Goal: Task Accomplishment & Management: Manage account settings

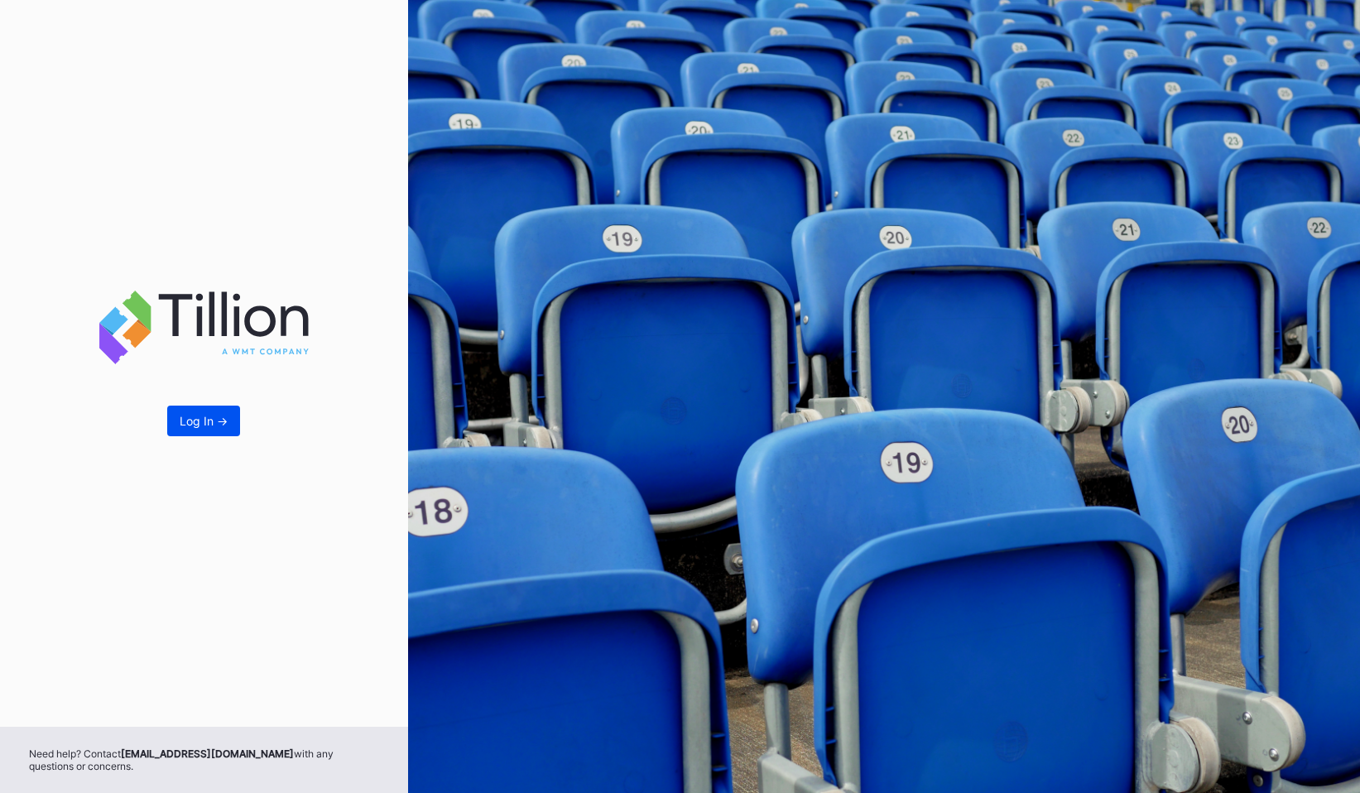
click at [199, 416] on div "Log In ->" at bounding box center [204, 421] width 48 height 14
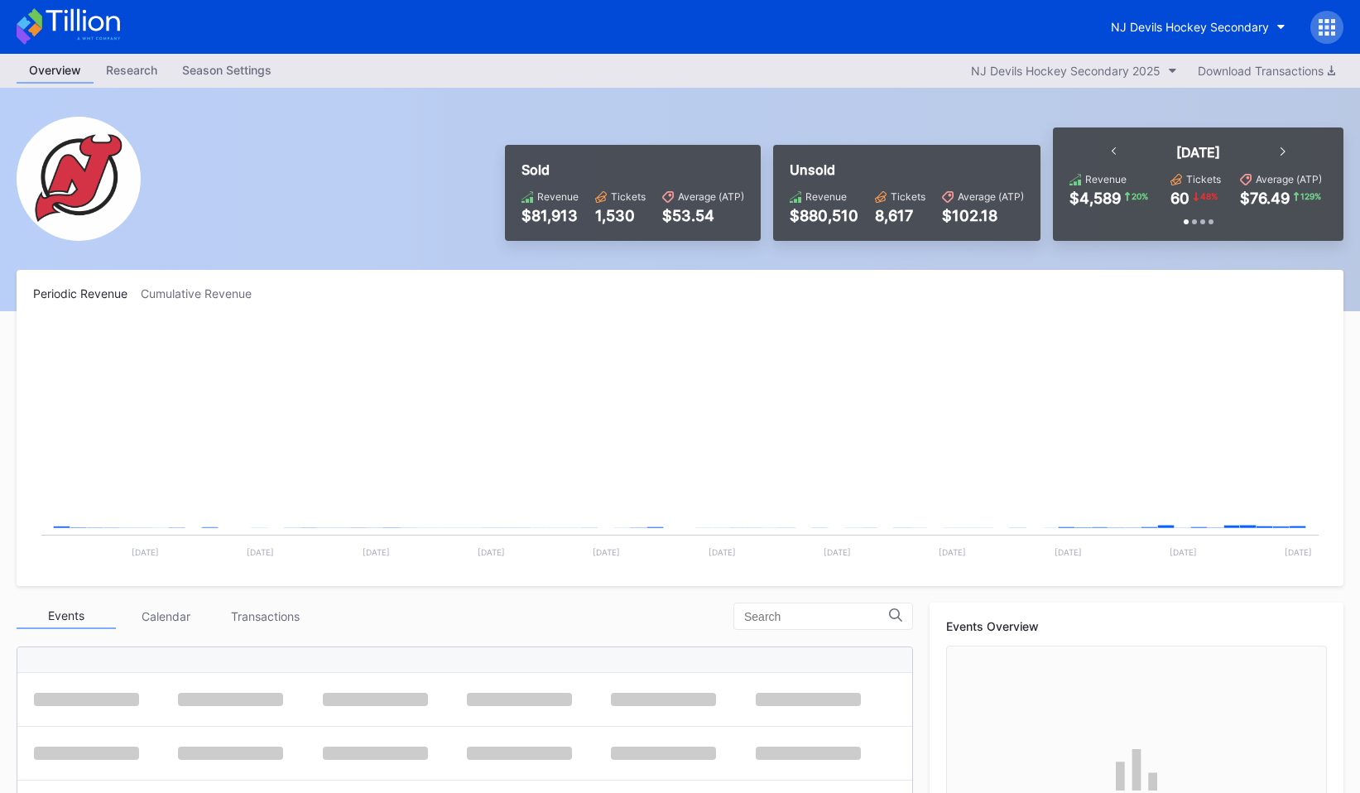
scroll to position [161, 0]
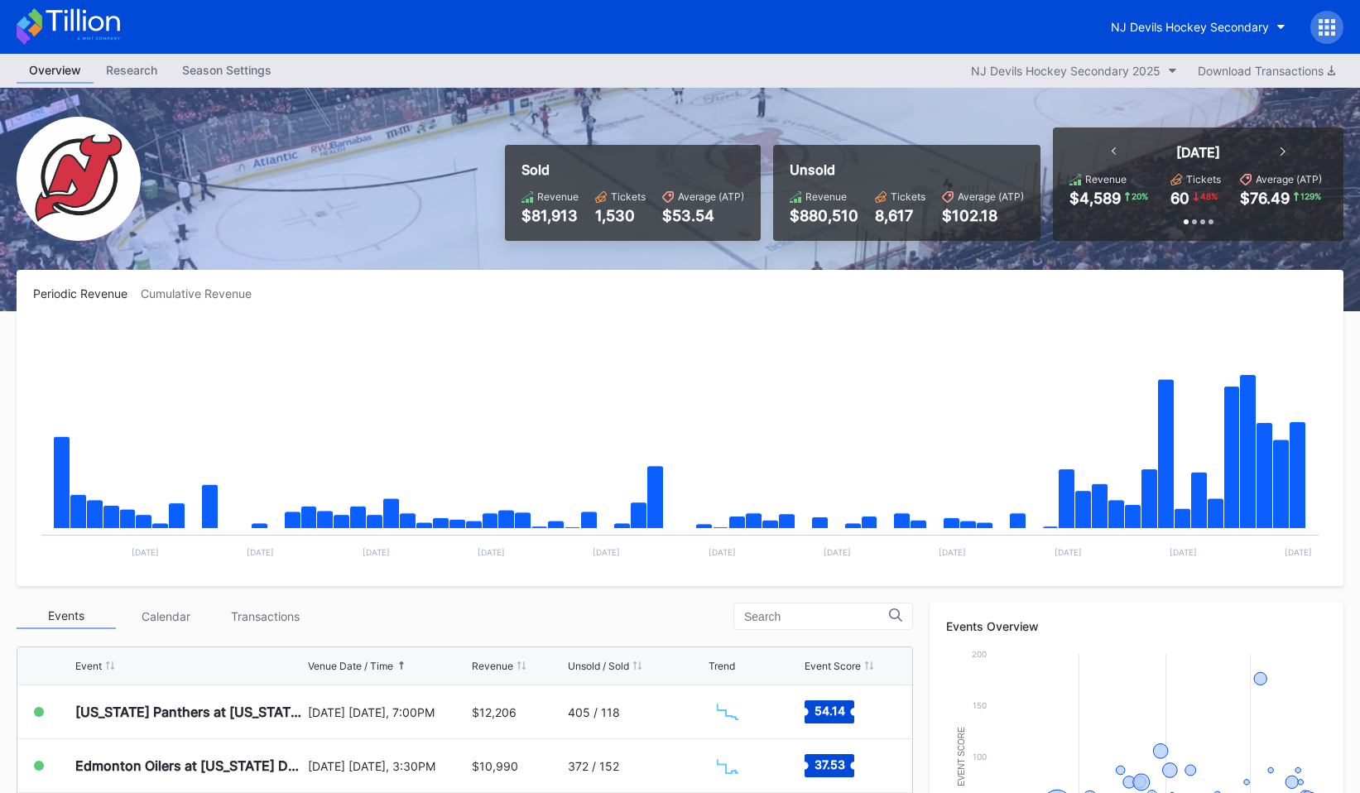
click at [1337, 22] on div at bounding box center [1326, 27] width 33 height 33
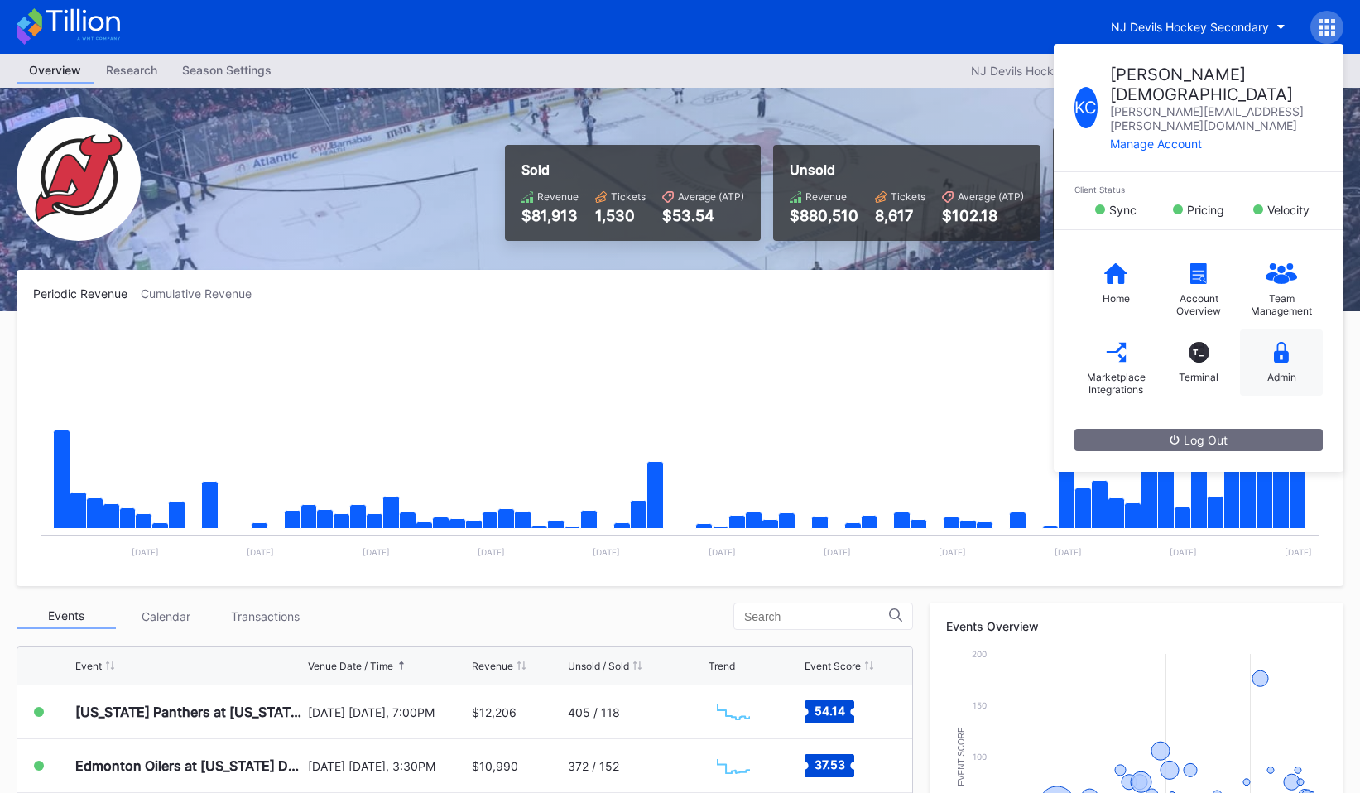
click at [1284, 342] on icon at bounding box center [1281, 352] width 15 height 21
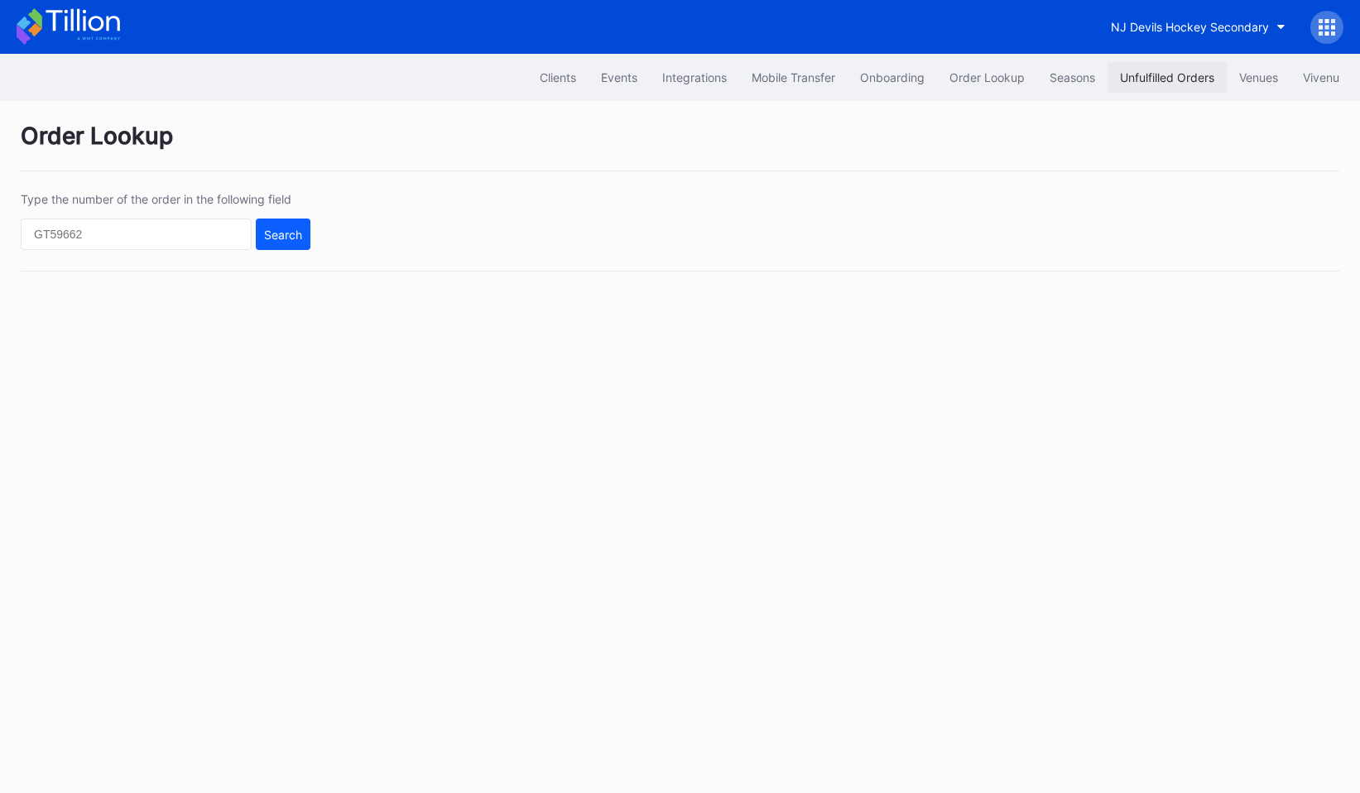
click at [1140, 79] on div "Unfulfilled Orders" at bounding box center [1167, 77] width 94 height 14
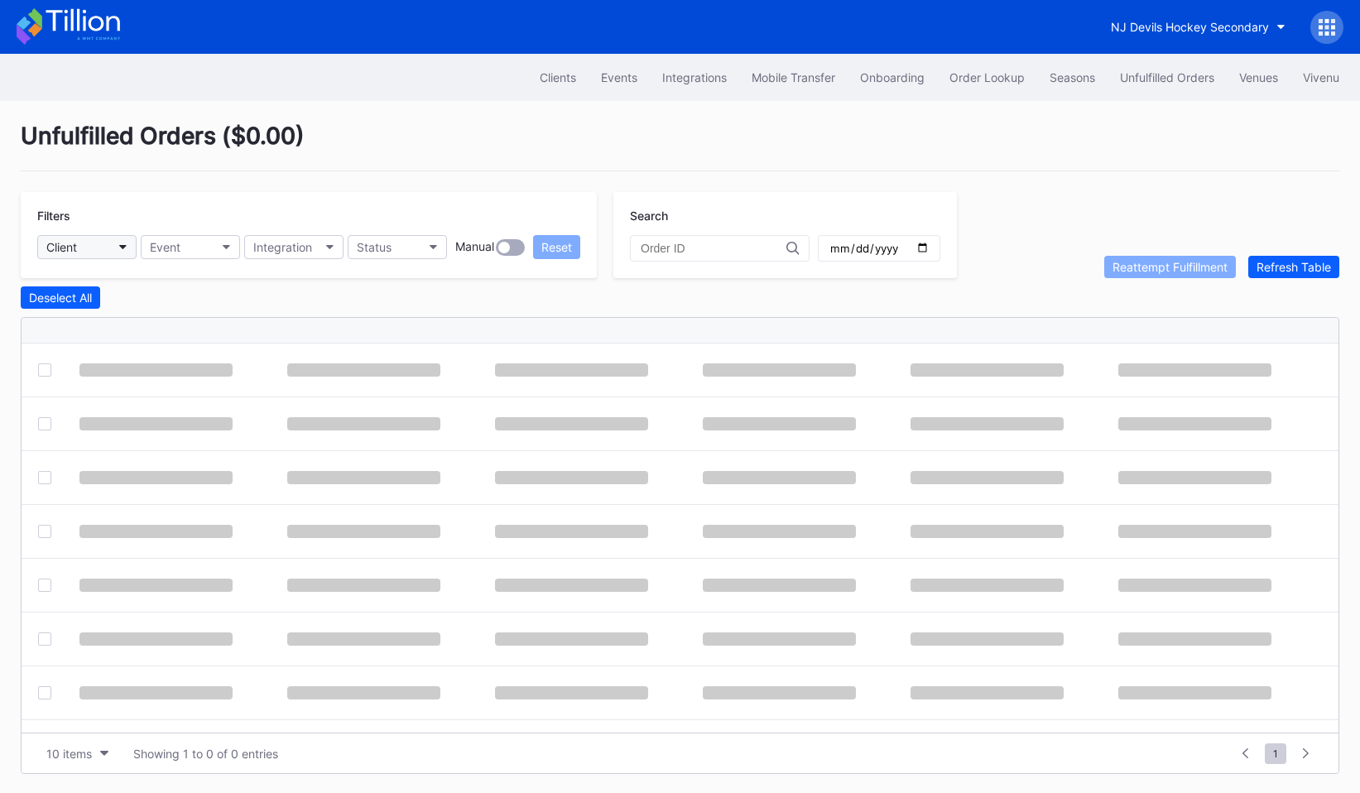
click at [127, 252] on button "Client" at bounding box center [86, 247] width 99 height 24
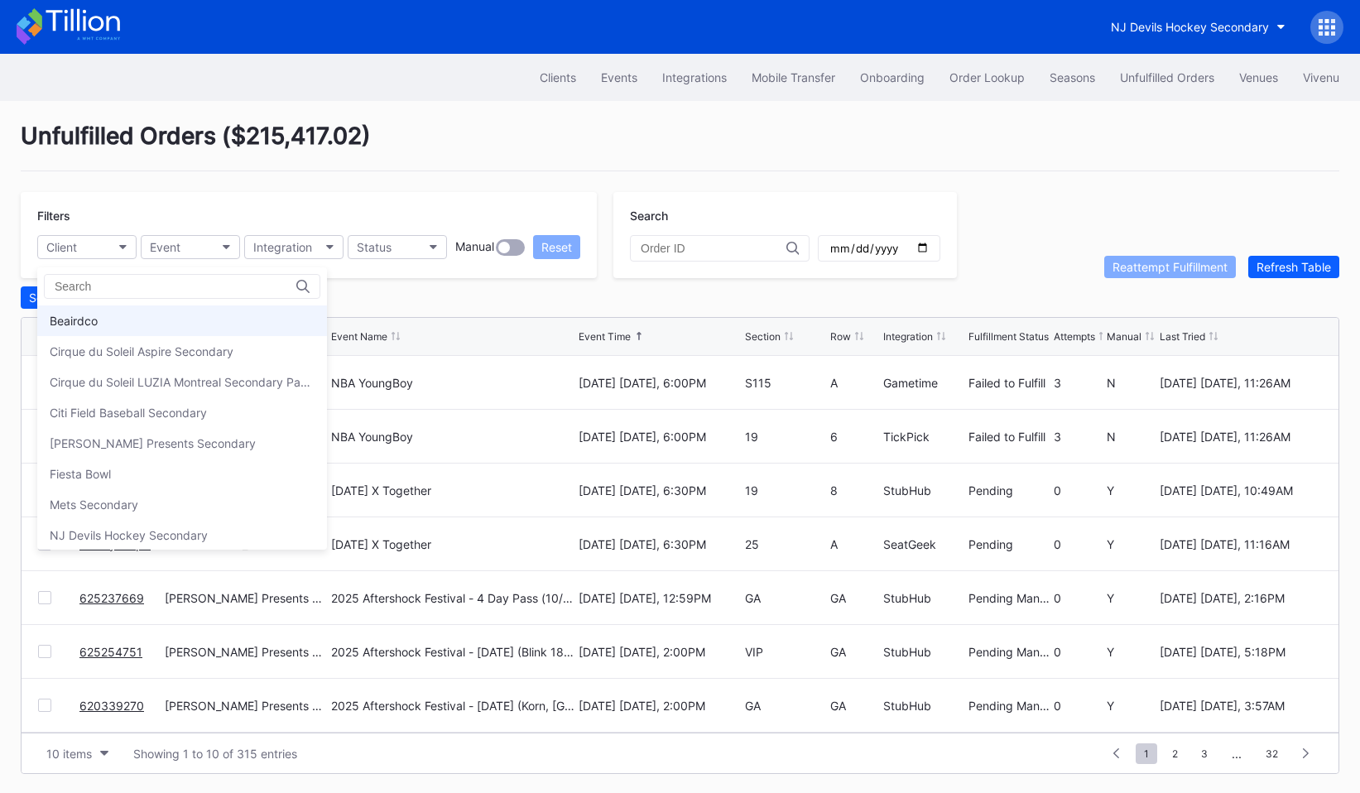
click at [133, 321] on div "Beairdco" at bounding box center [182, 320] width 290 height 31
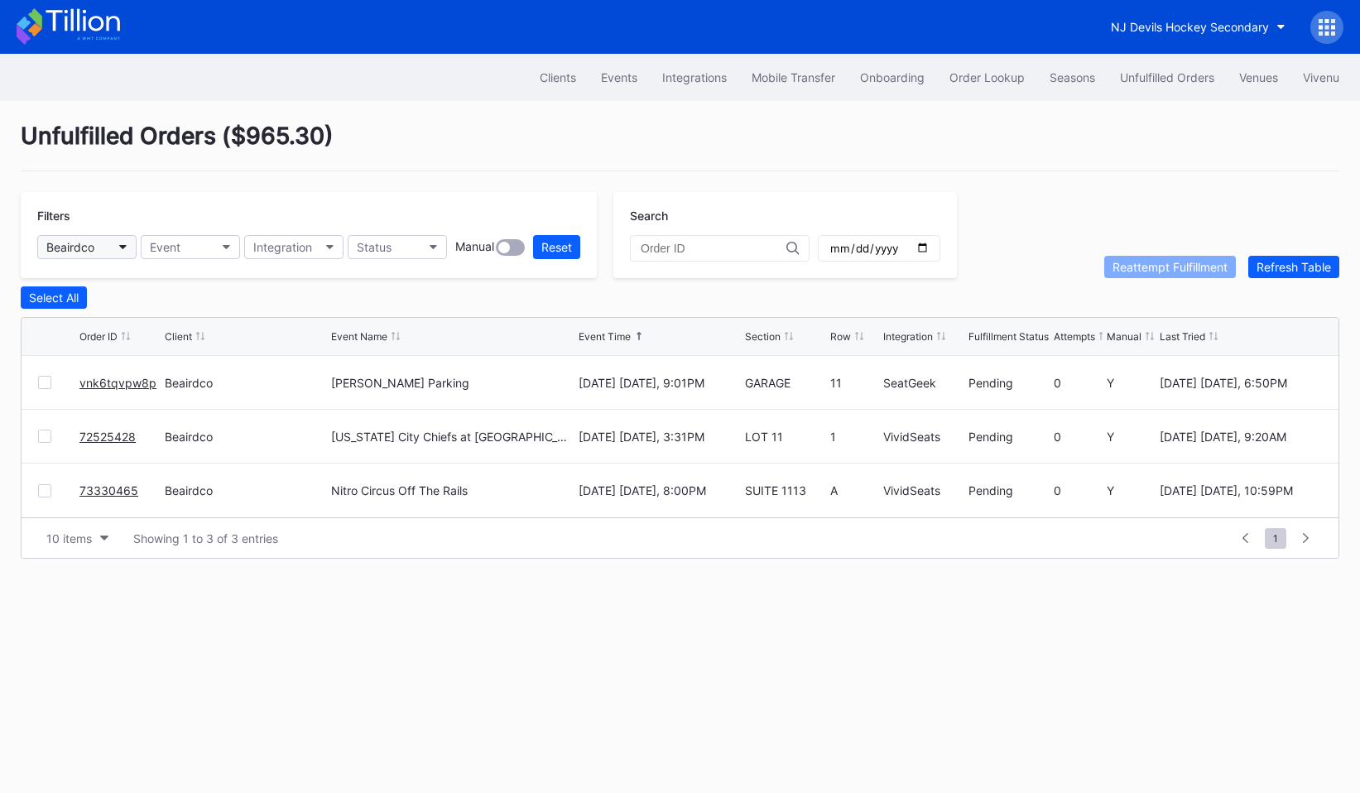
click at [84, 239] on button "Beairdco" at bounding box center [86, 247] width 99 height 24
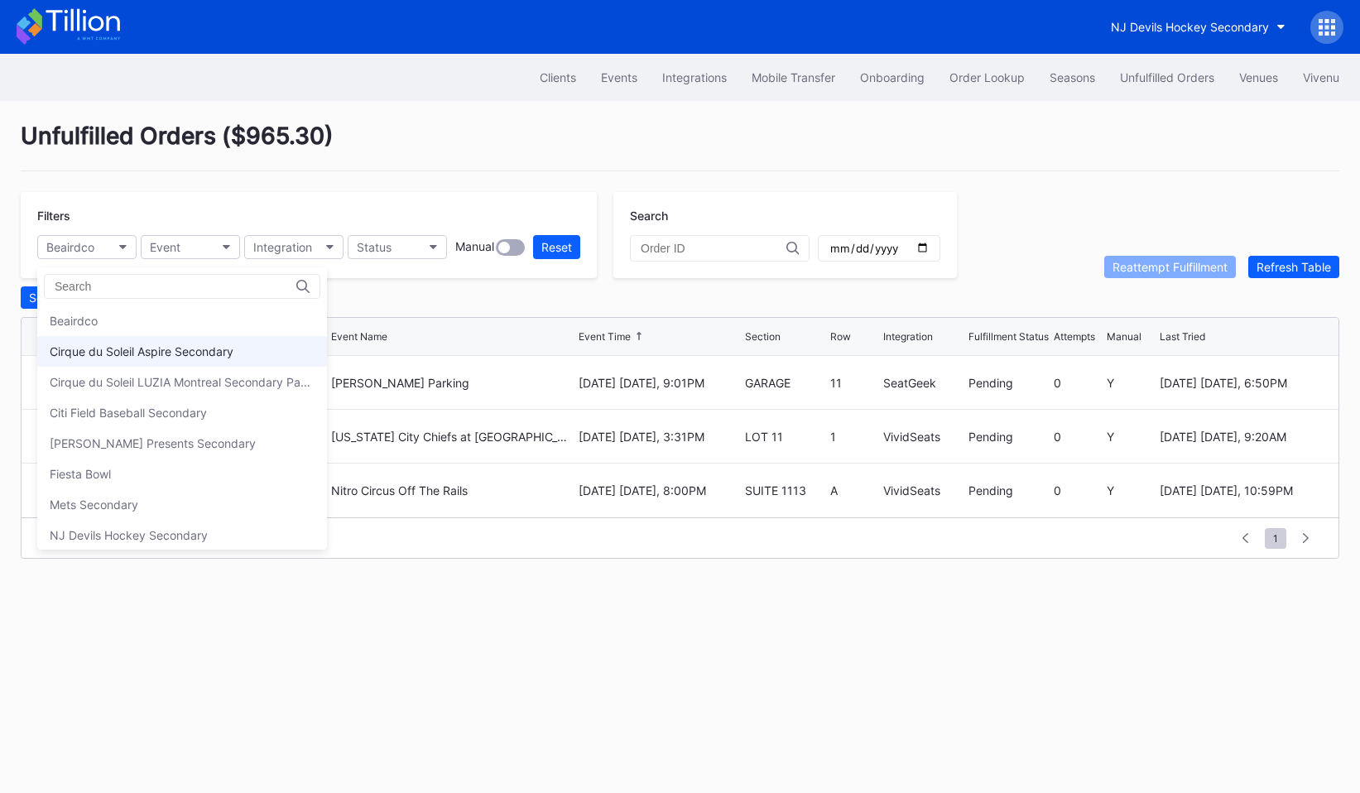
click at [104, 346] on div "Cirque du Soleil Aspire Secondary" at bounding box center [142, 351] width 184 height 14
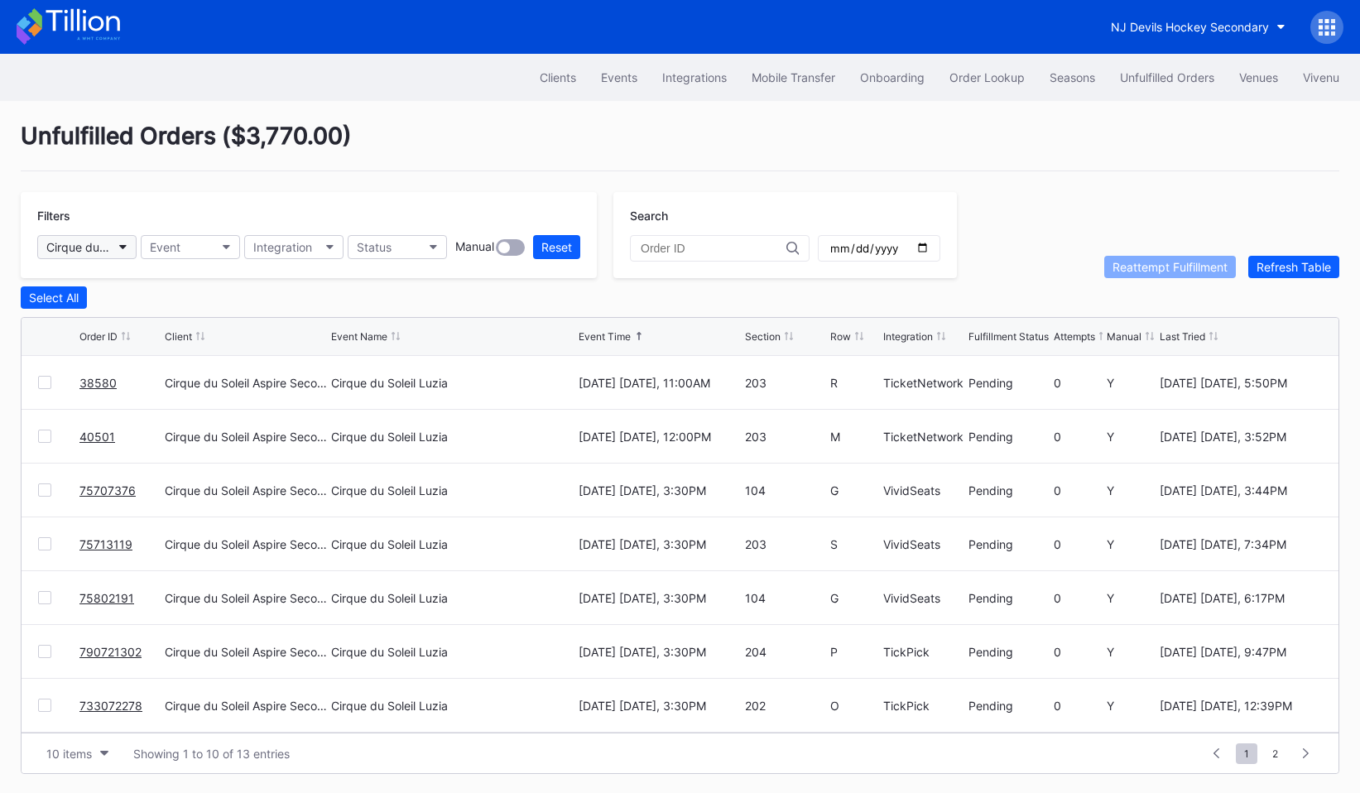
click at [102, 244] on div "Cirque du Soleil Aspire Secondary" at bounding box center [78, 247] width 65 height 14
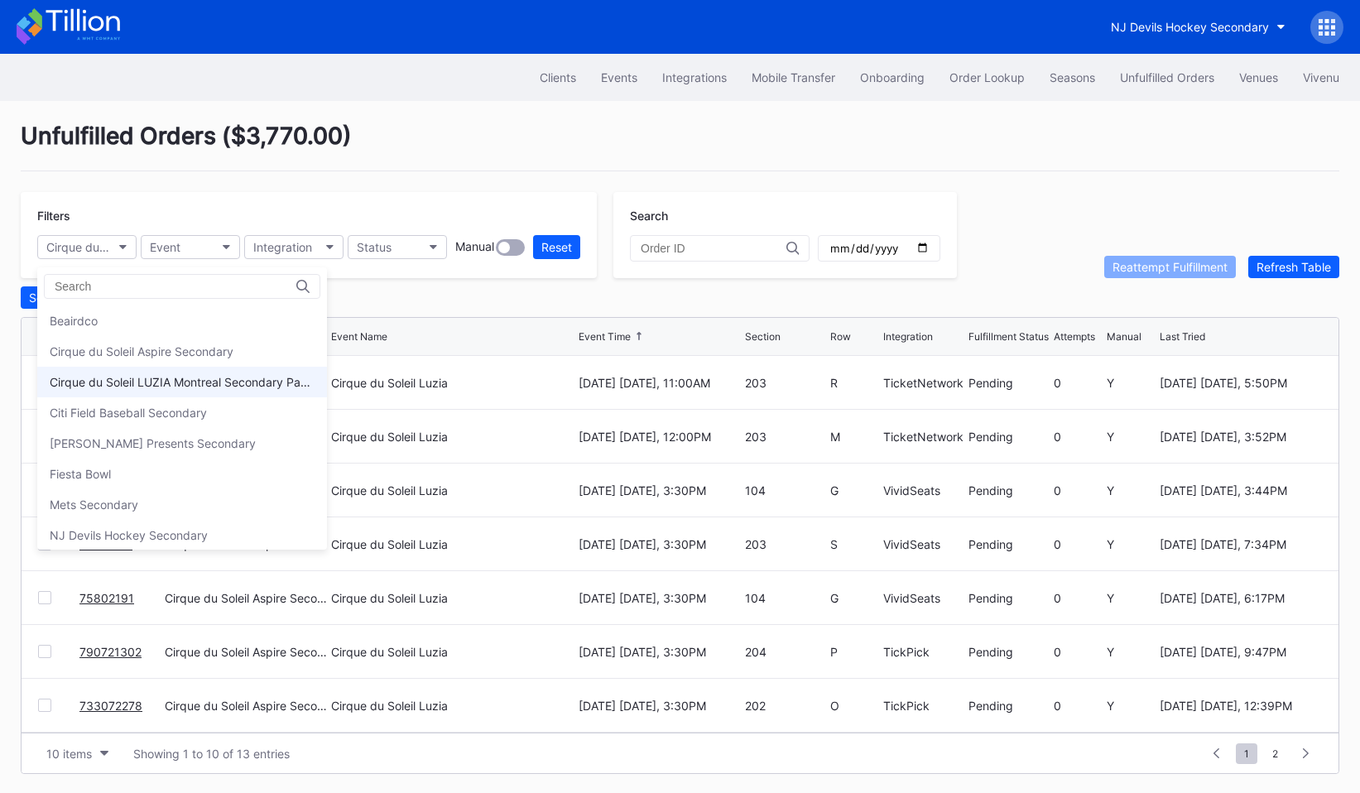
click at [113, 377] on div "Cirque du Soleil LUZIA Montreal Secondary Payment Tickets" at bounding box center [182, 382] width 265 height 14
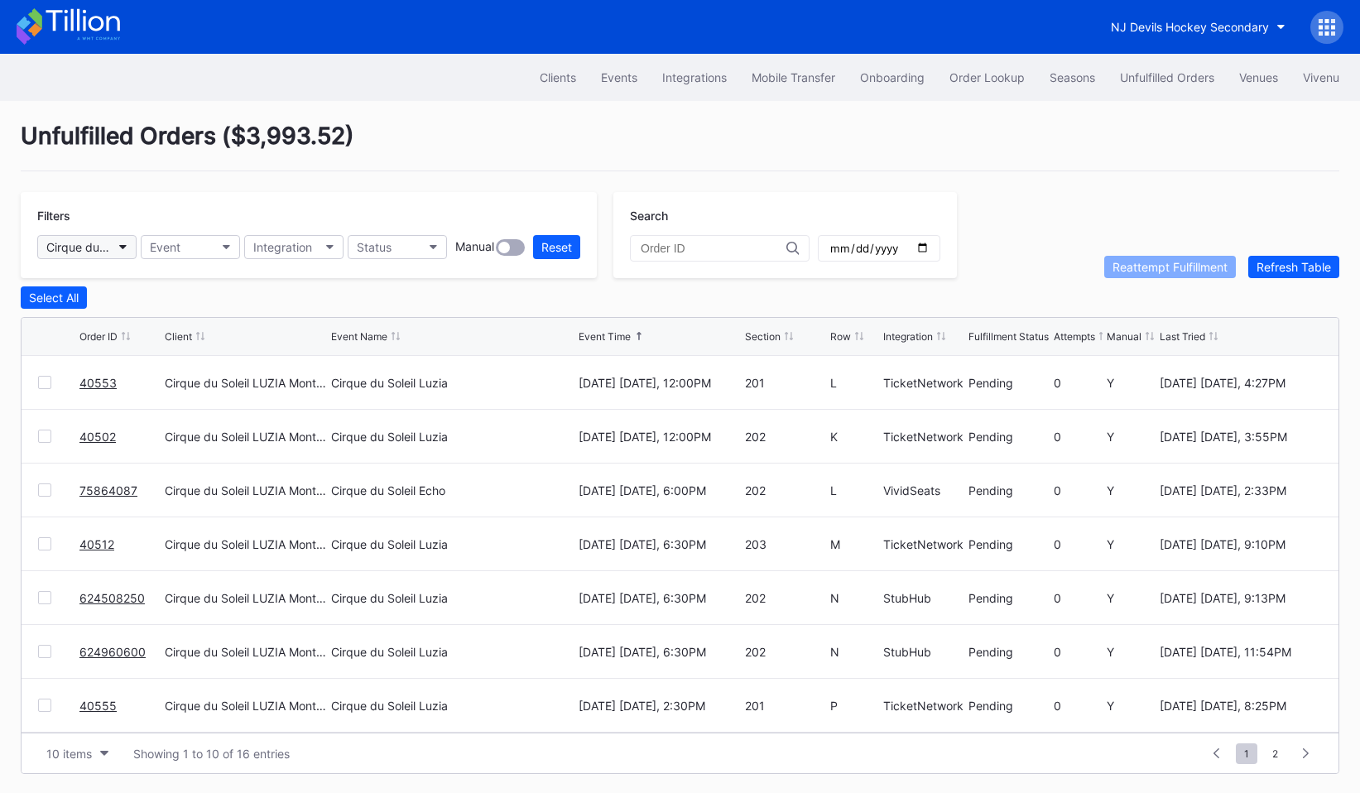
click at [96, 249] on div "Cirque du Soleil LUZIA Montreal Secondary Payment Tickets" at bounding box center [78, 247] width 65 height 14
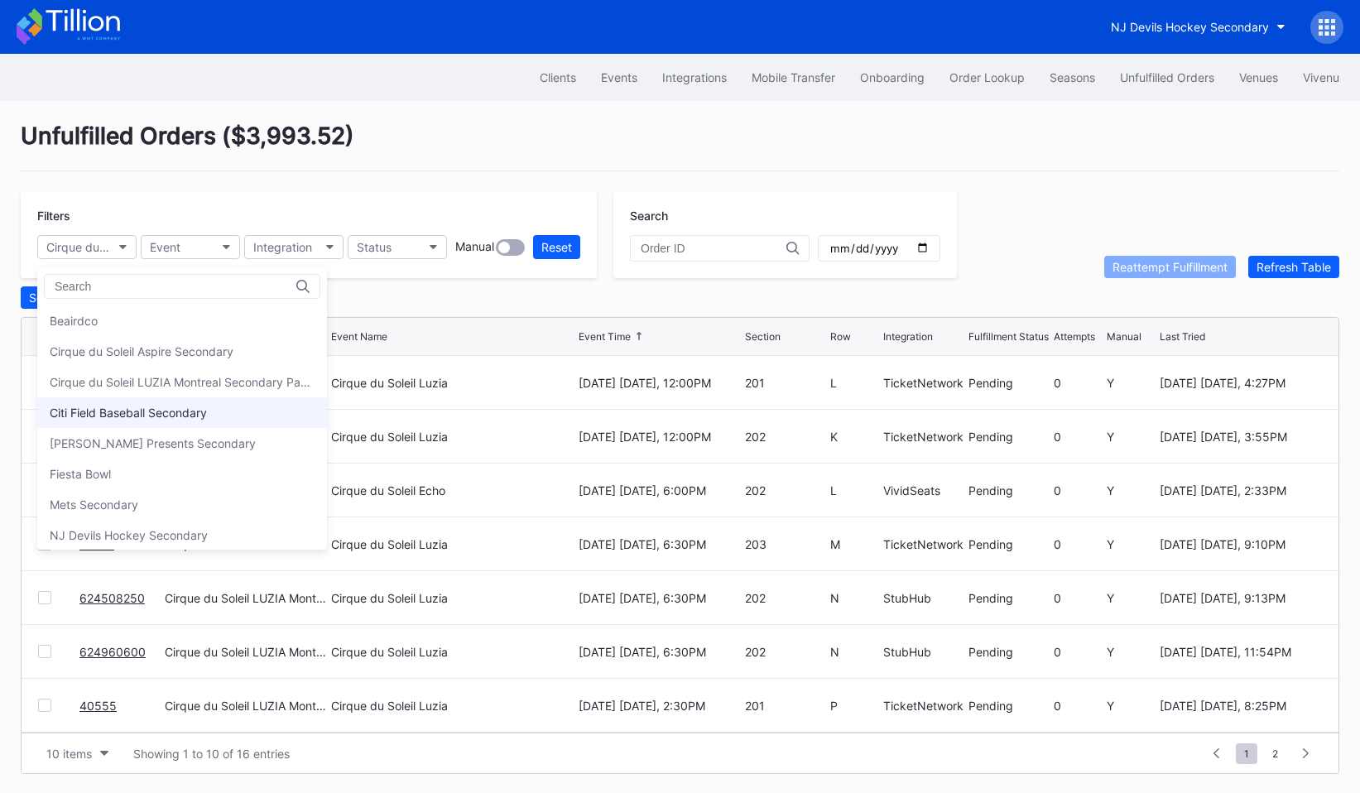
click at [126, 415] on div "Citi Field Baseball Secondary" at bounding box center [128, 413] width 157 height 14
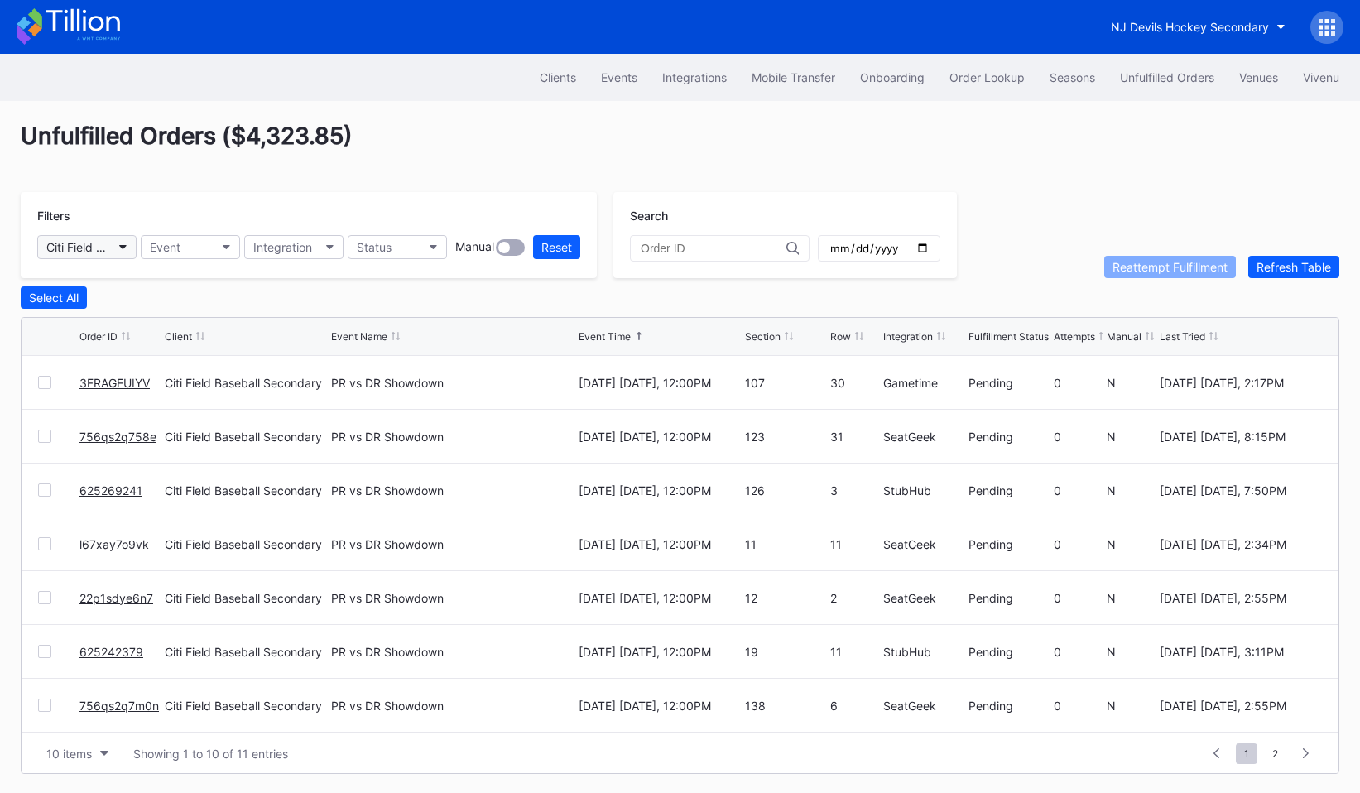
click at [92, 248] on div "Citi Field Baseball Secondary" at bounding box center [78, 247] width 65 height 14
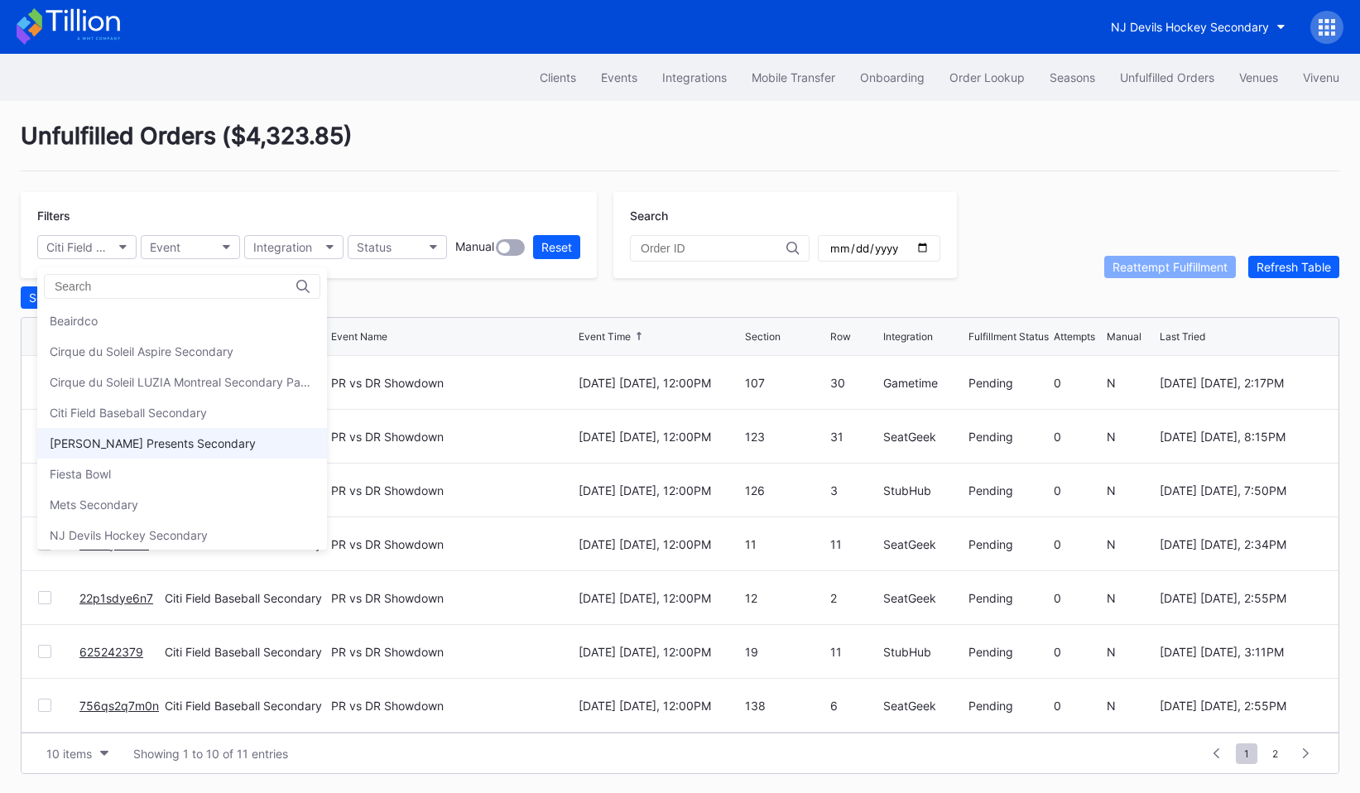
click at [135, 434] on div "[PERSON_NAME] Presents Secondary" at bounding box center [182, 443] width 290 height 31
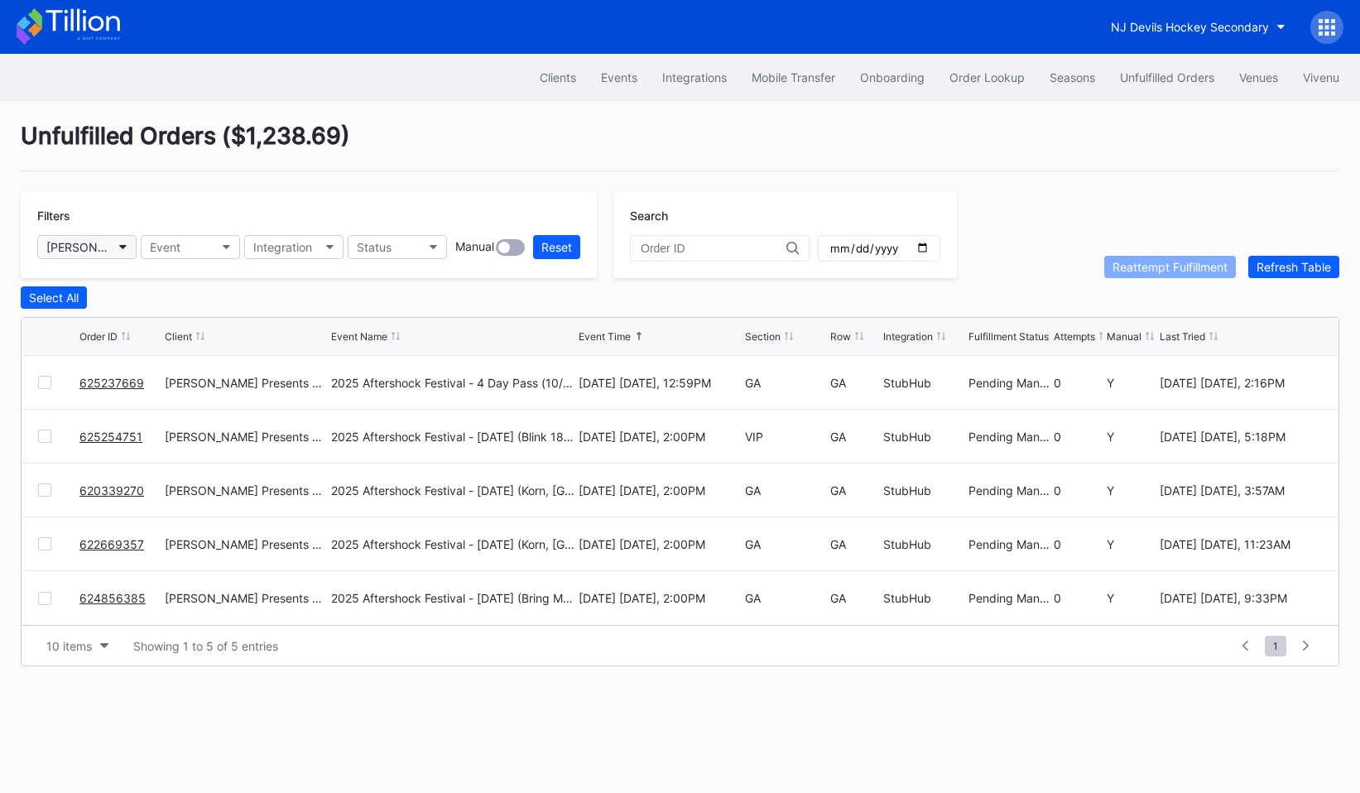
click at [84, 240] on div "[PERSON_NAME] Presents Secondary" at bounding box center [78, 247] width 65 height 14
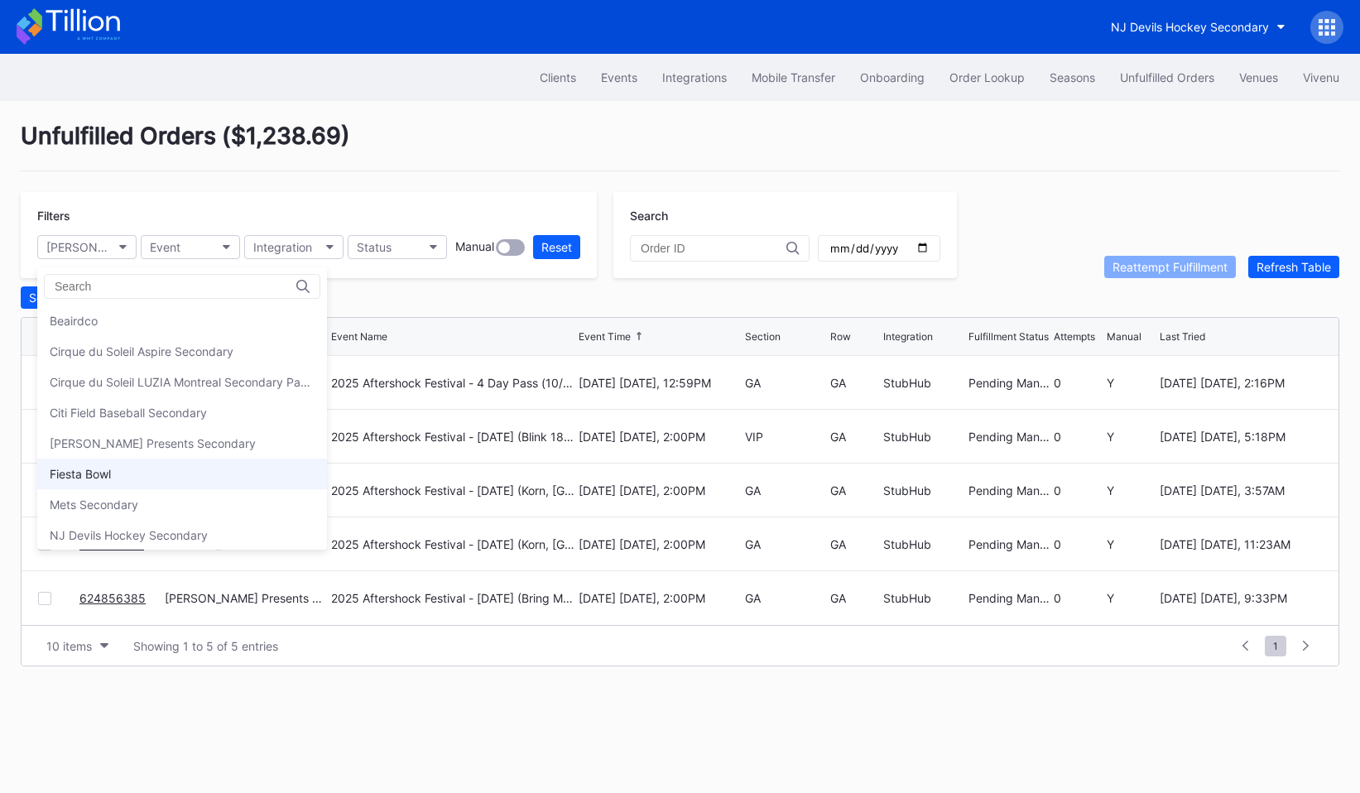
click at [119, 464] on div "Fiesta Bowl" at bounding box center [182, 473] width 290 height 31
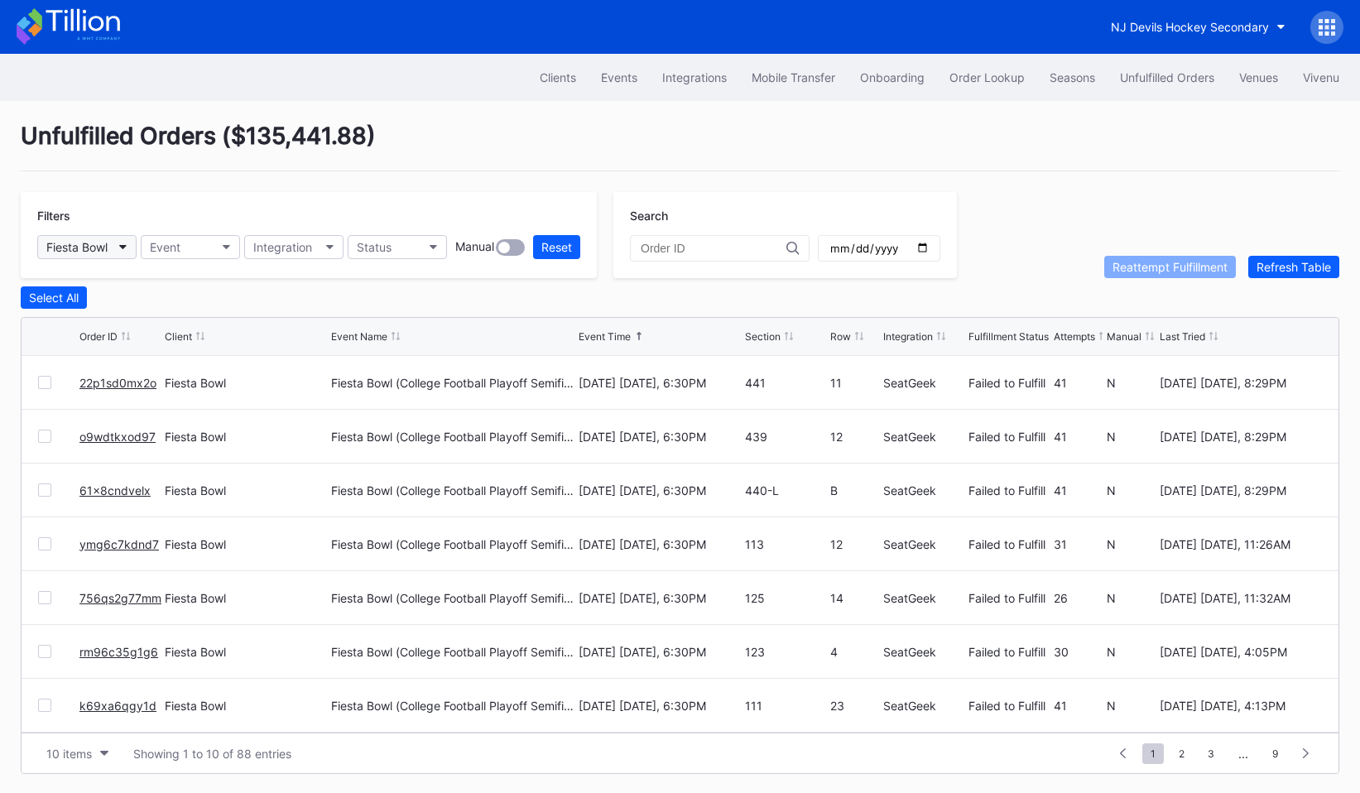
click at [113, 250] on button "Fiesta Bowl" at bounding box center [86, 247] width 99 height 24
click at [100, 240] on div "Fiesta Bowl" at bounding box center [76, 246] width 61 height 14
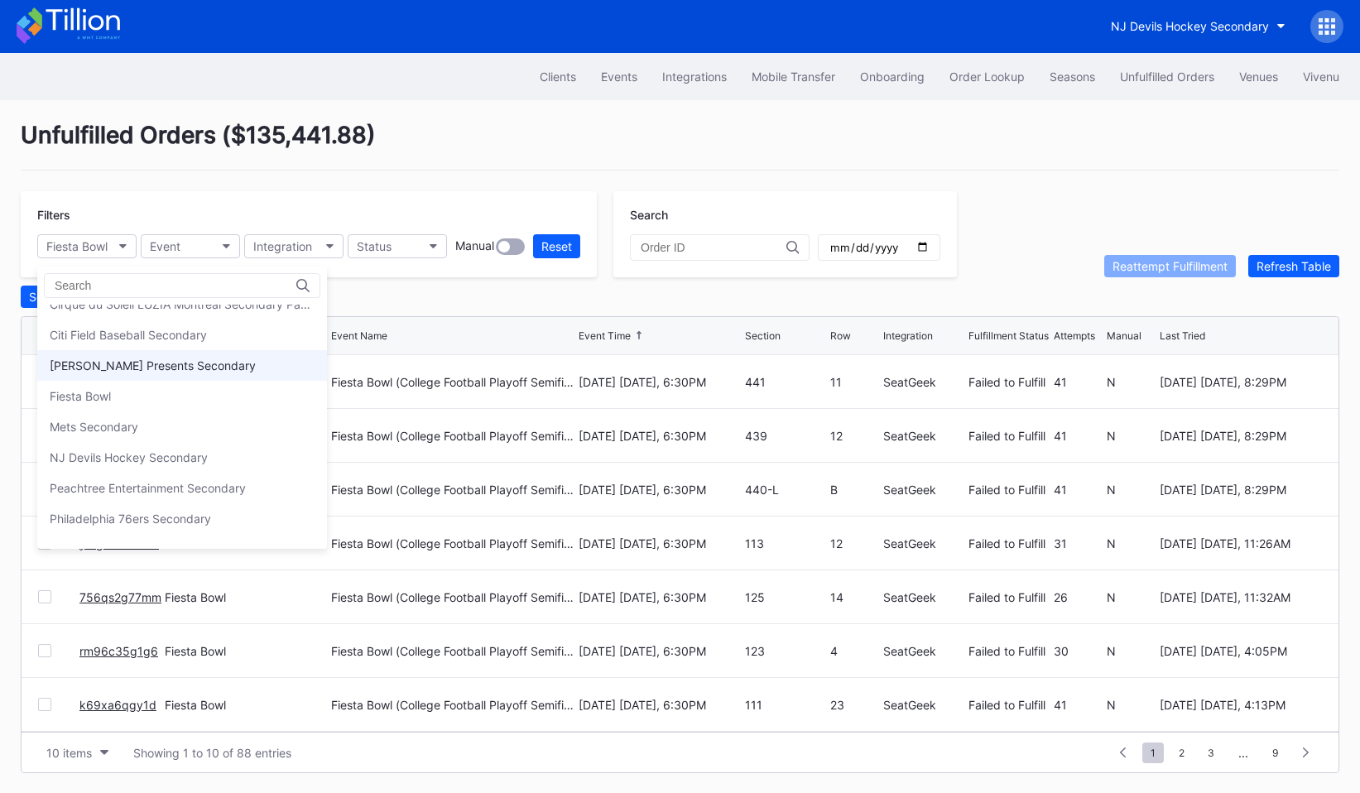
scroll to position [81, 0]
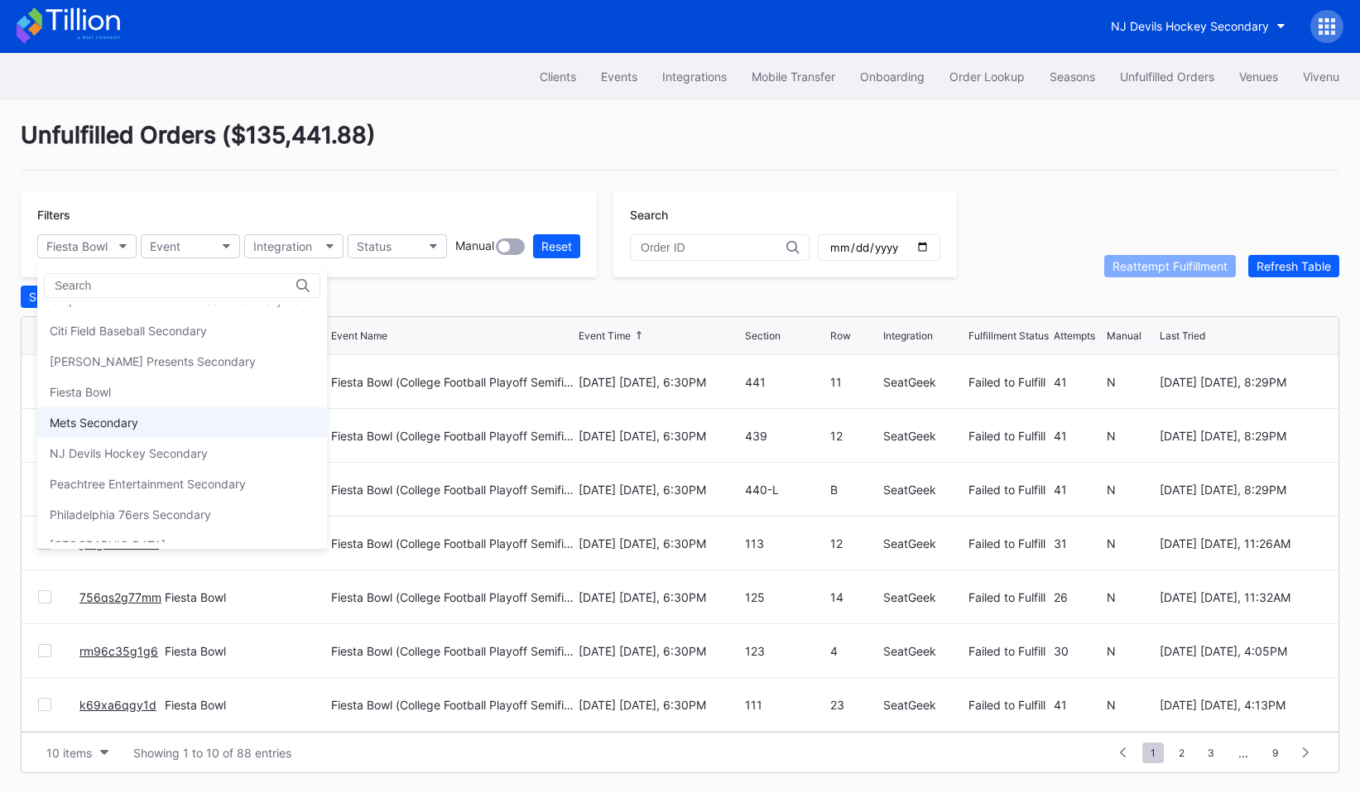
click at [128, 430] on div "Mets Secondary" at bounding box center [182, 422] width 290 height 31
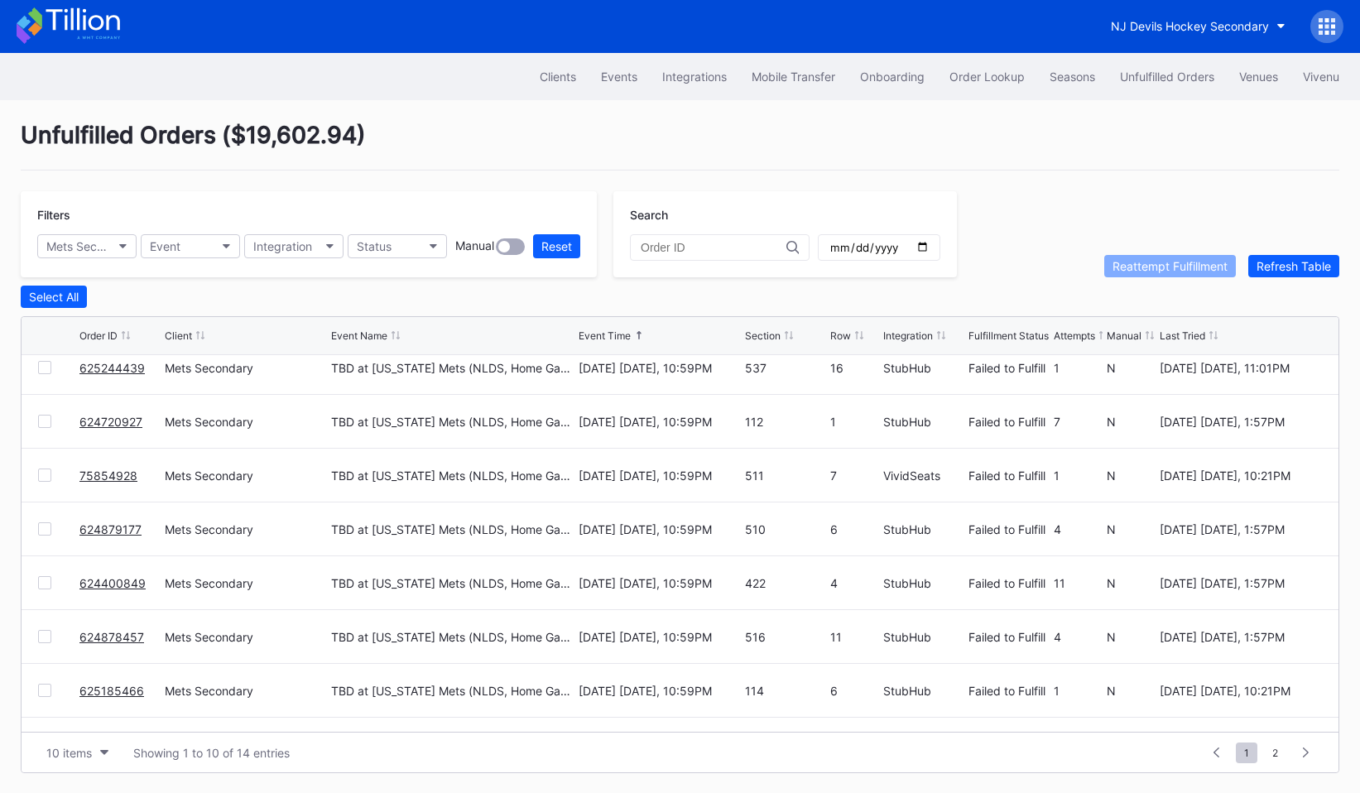
scroll to position [0, 0]
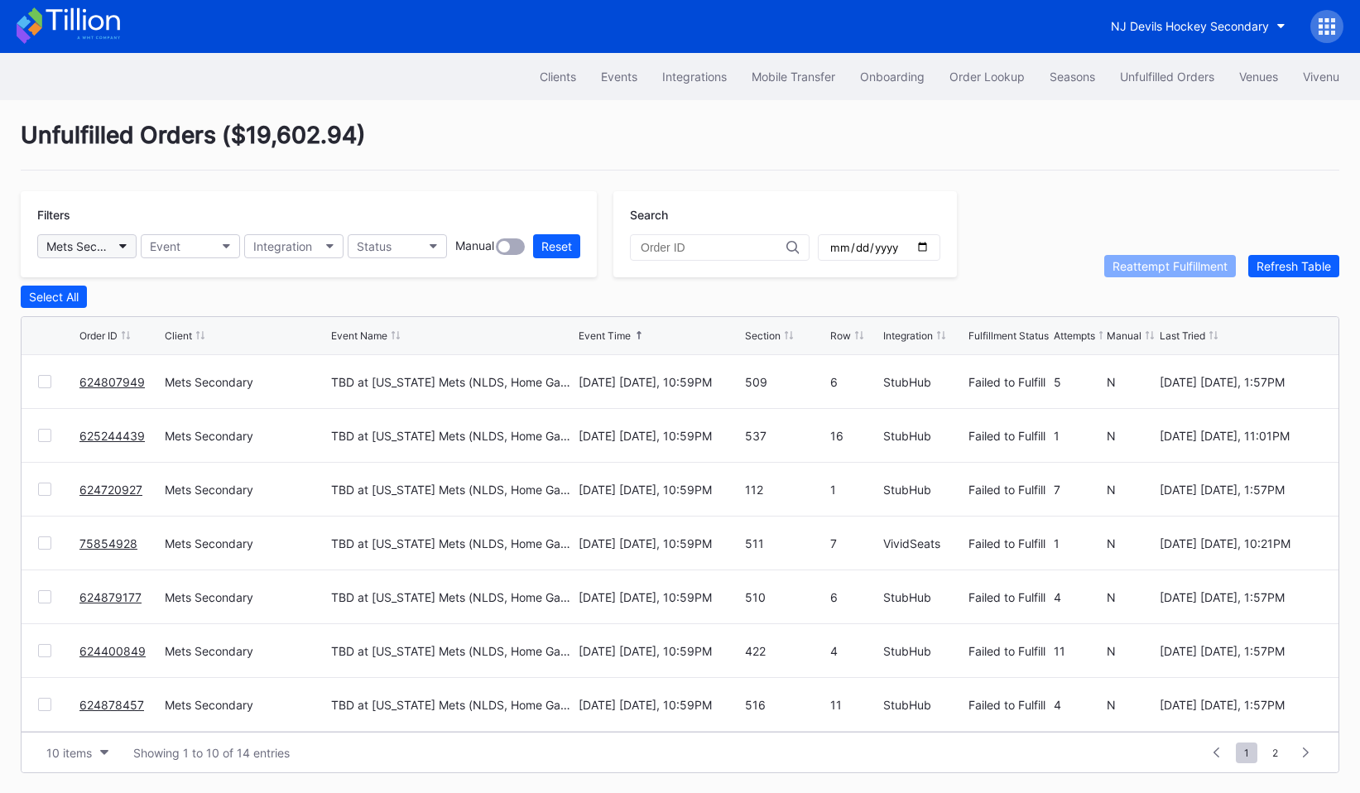
click at [108, 242] on div "Mets Secondary" at bounding box center [78, 246] width 65 height 14
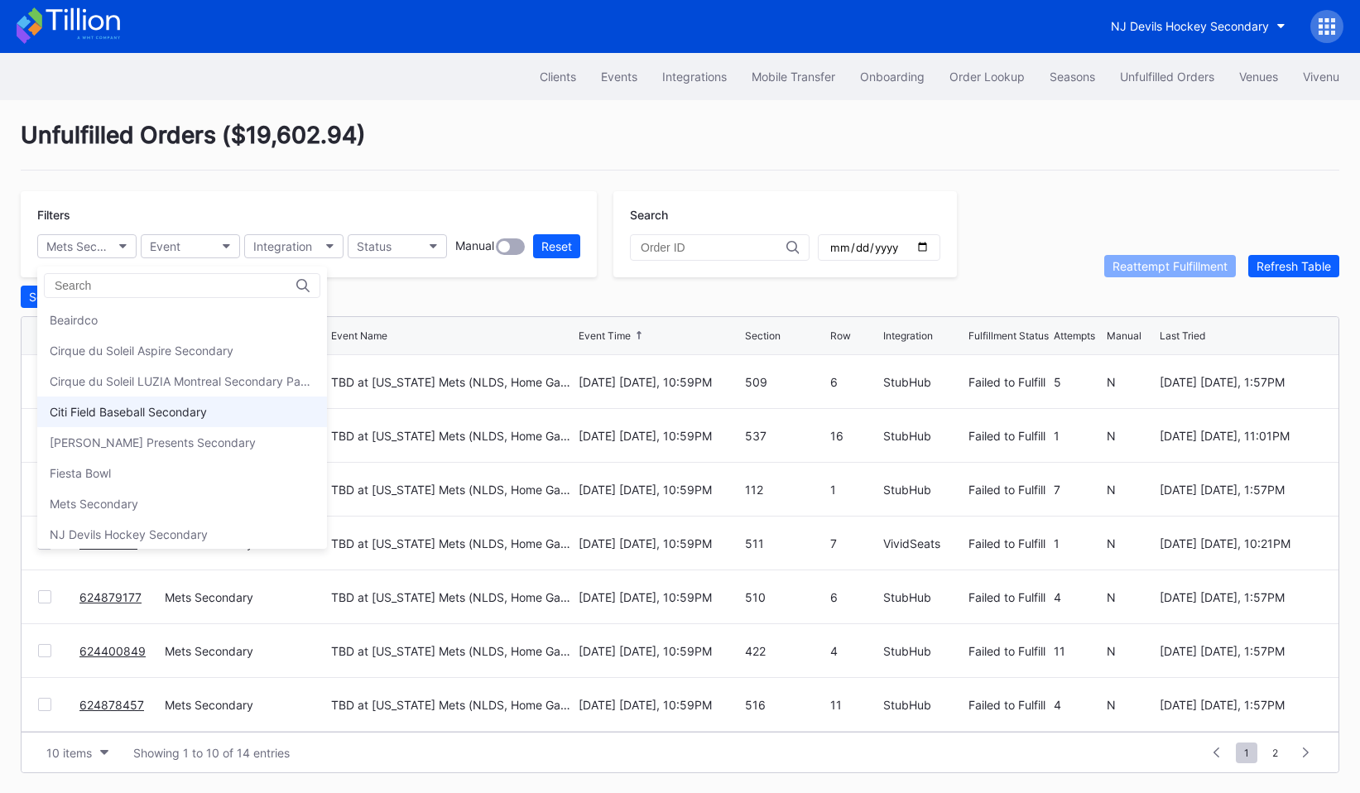
scroll to position [66, 0]
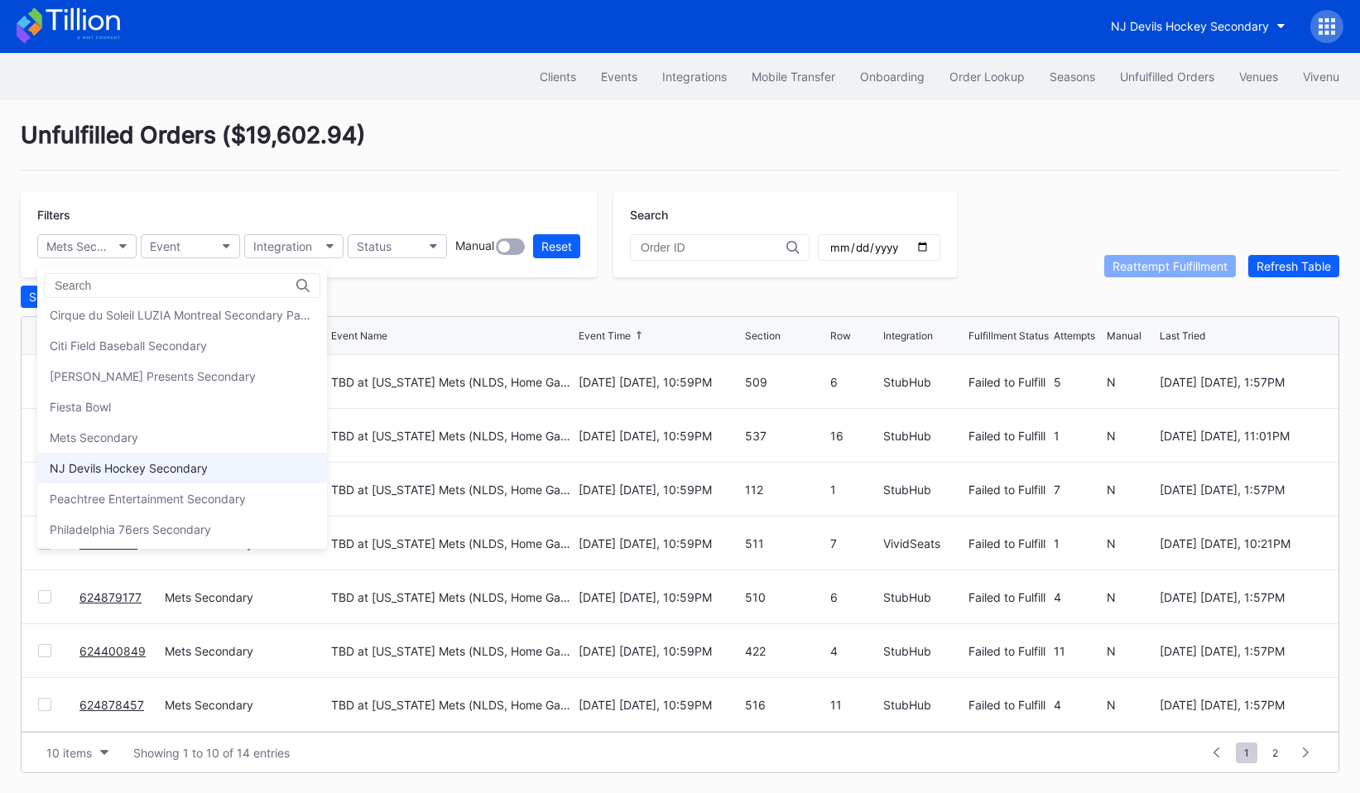
click at [137, 463] on div "NJ Devils Hockey Secondary" at bounding box center [129, 468] width 158 height 14
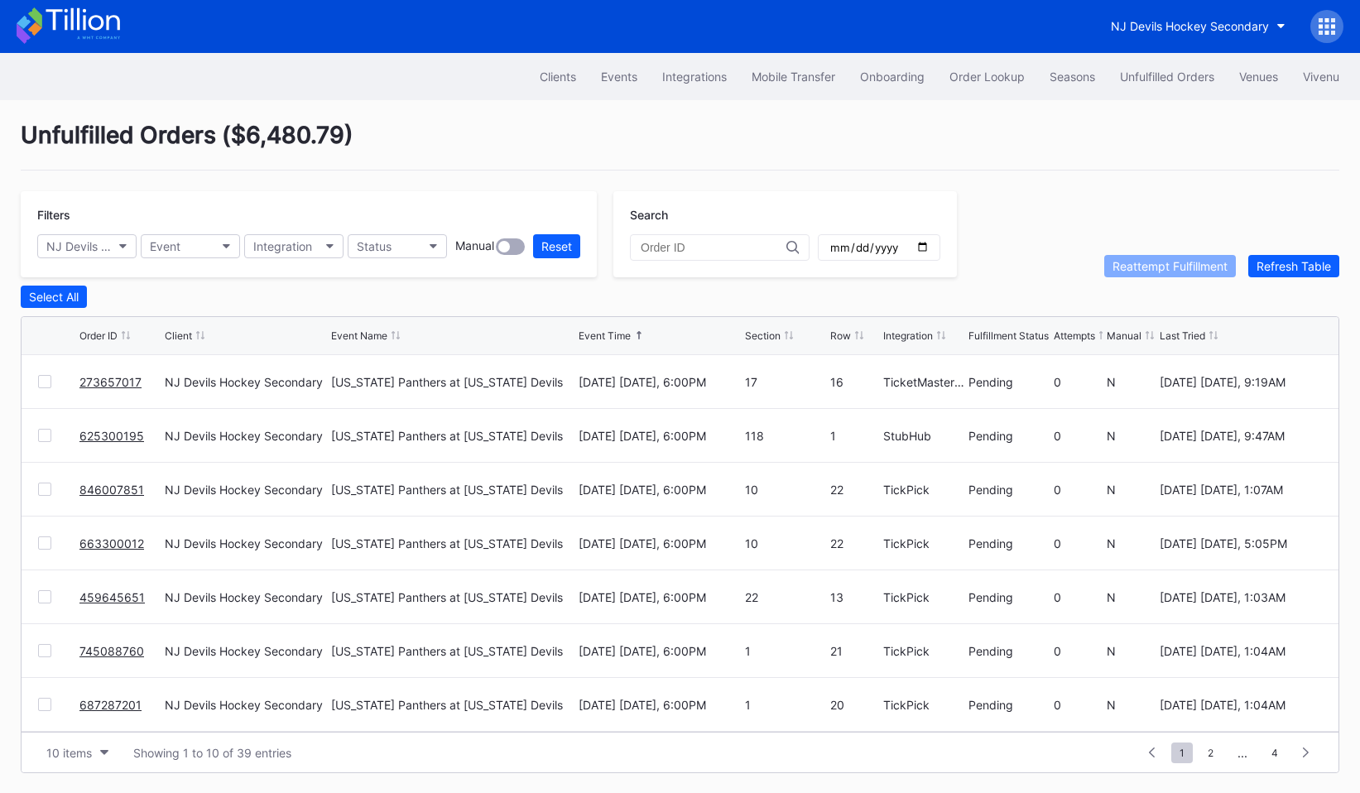
click at [105, 262] on div "Filters NJ Devils Hockey Secondary Event Integration Status Manual Reset" at bounding box center [309, 234] width 576 height 86
click at [106, 254] on button "NJ Devils Hockey Secondary" at bounding box center [86, 246] width 99 height 24
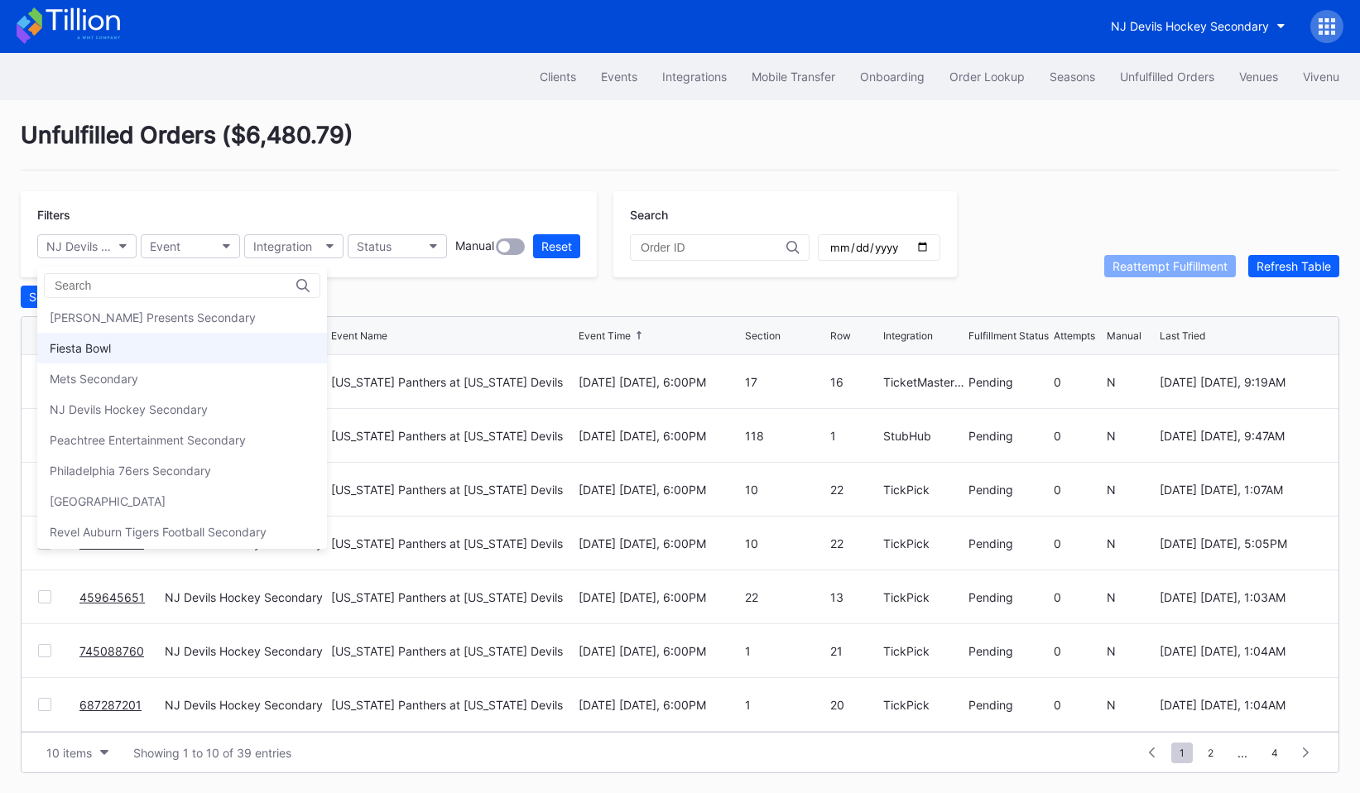
scroll to position [150, 0]
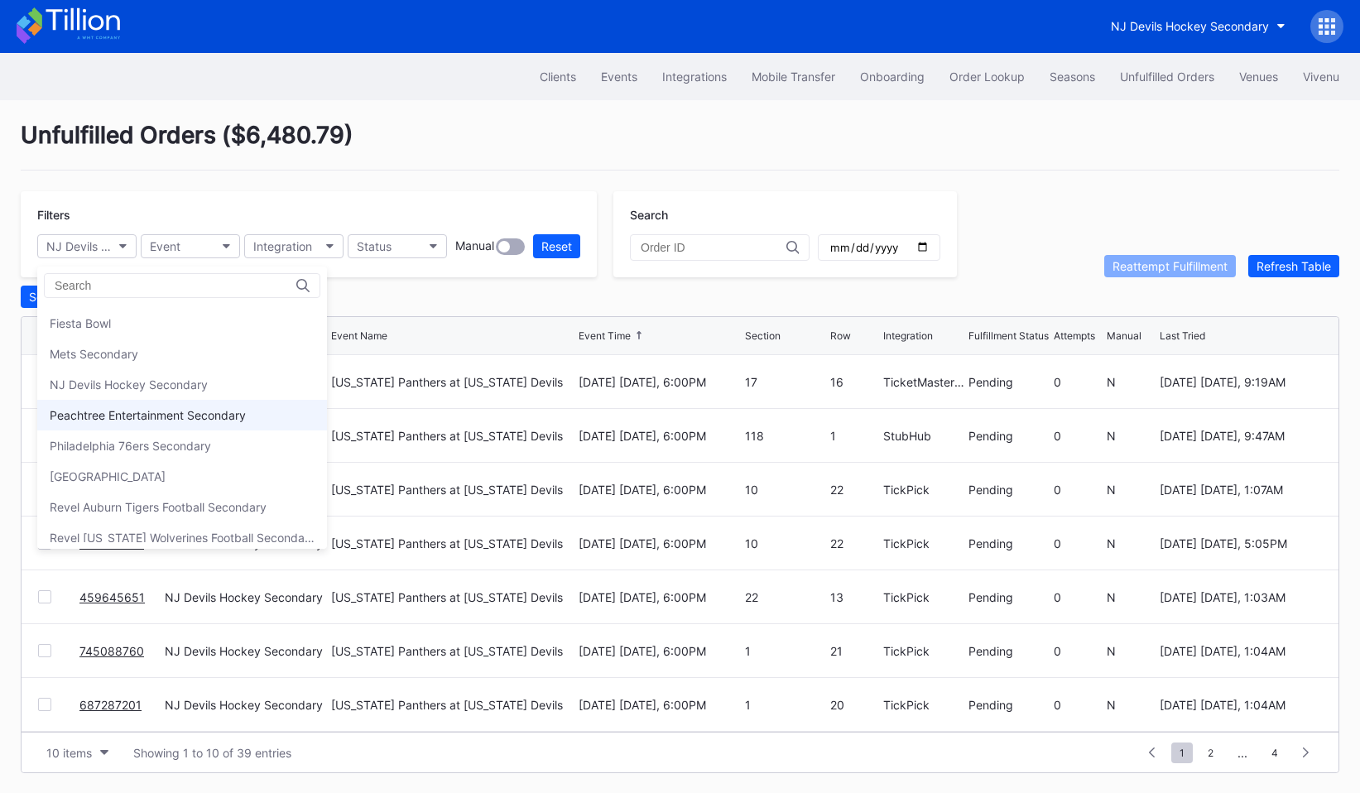
click at [141, 418] on div "Peachtree Entertainment Secondary" at bounding box center [148, 415] width 196 height 14
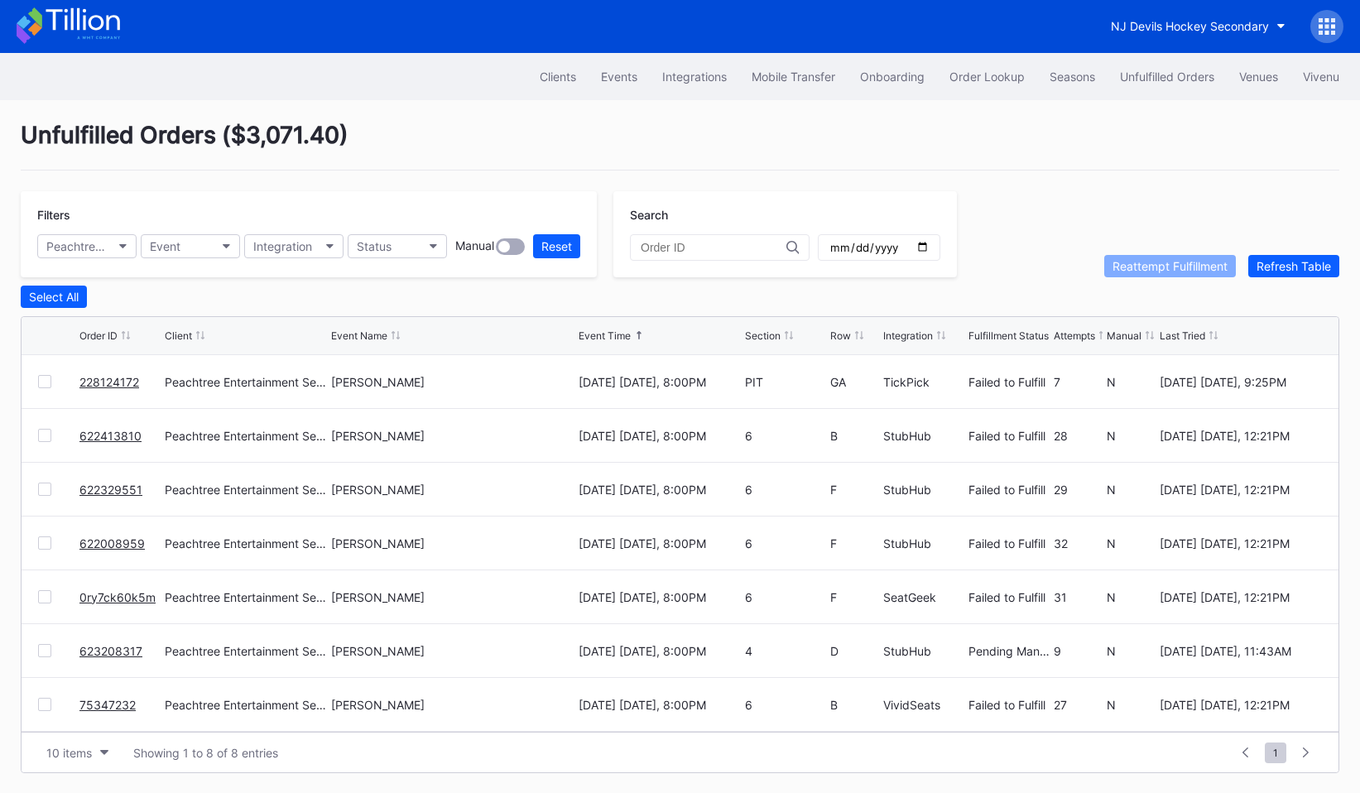
click at [103, 230] on div "Filters Peachtree Entertainment Secondary Event Integration Status Manual Reset" at bounding box center [309, 234] width 576 height 86
click at [103, 240] on div "Peachtree Entertainment Secondary" at bounding box center [78, 246] width 65 height 14
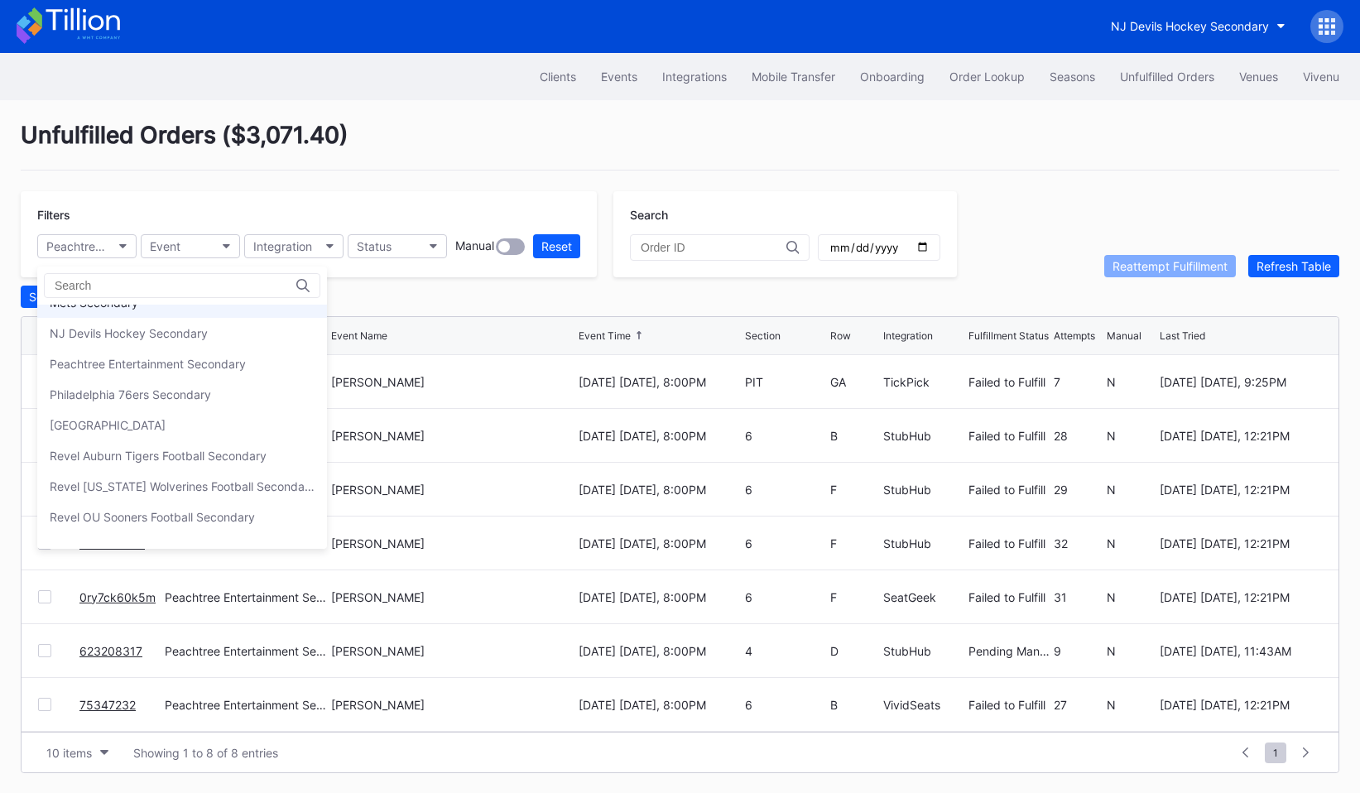
scroll to position [203, 0]
click at [147, 387] on div "Philadelphia 76ers Secondary" at bounding box center [130, 393] width 161 height 14
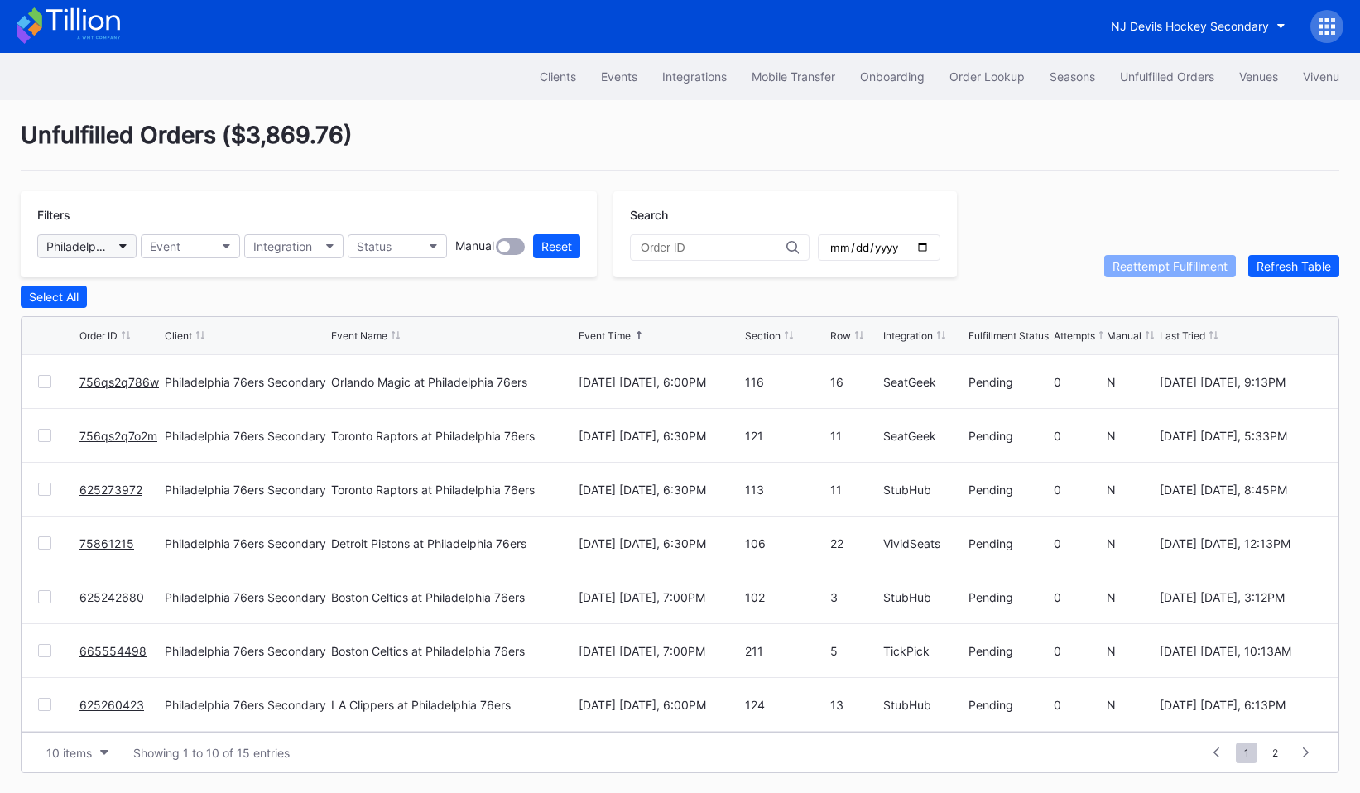
click at [116, 243] on button "Philadelphia 76ers Secondary" at bounding box center [86, 246] width 99 height 24
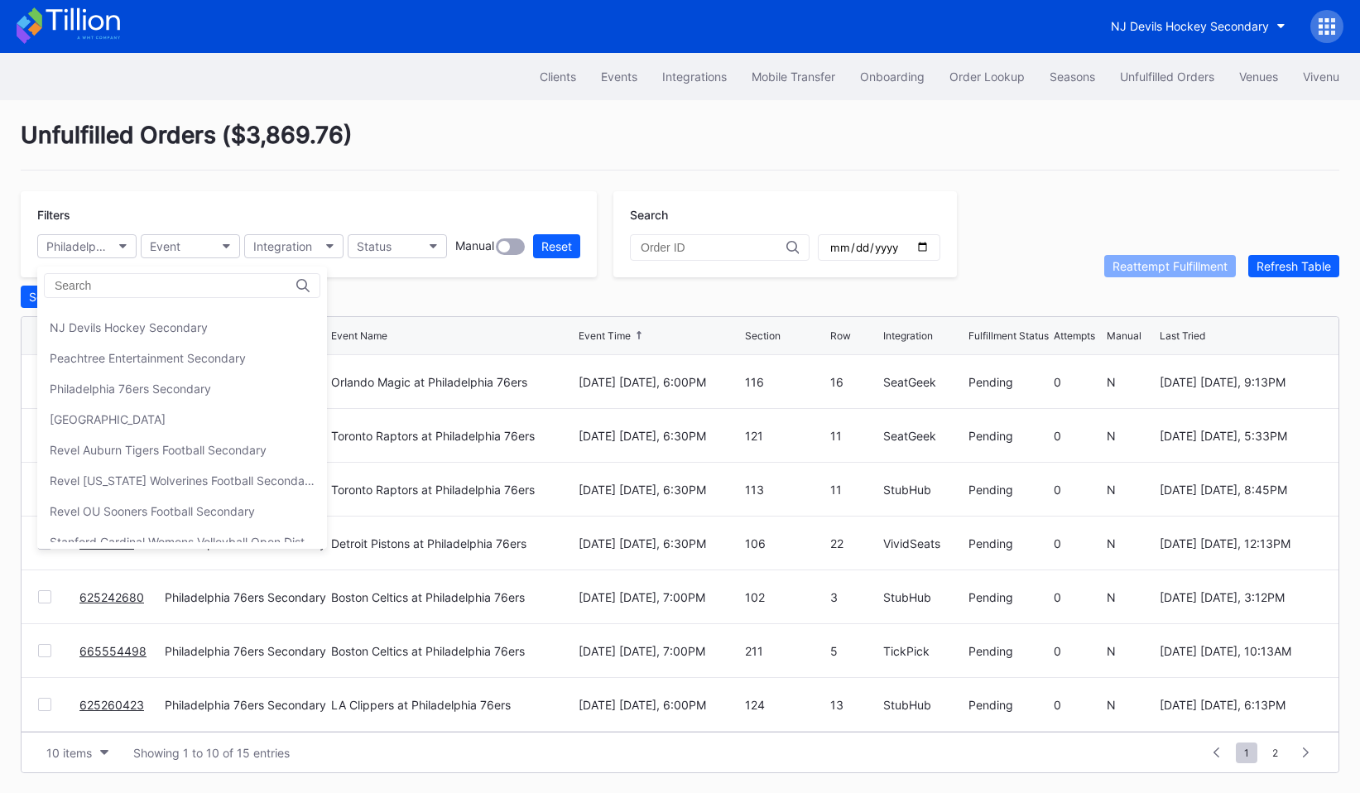
scroll to position [247, 0]
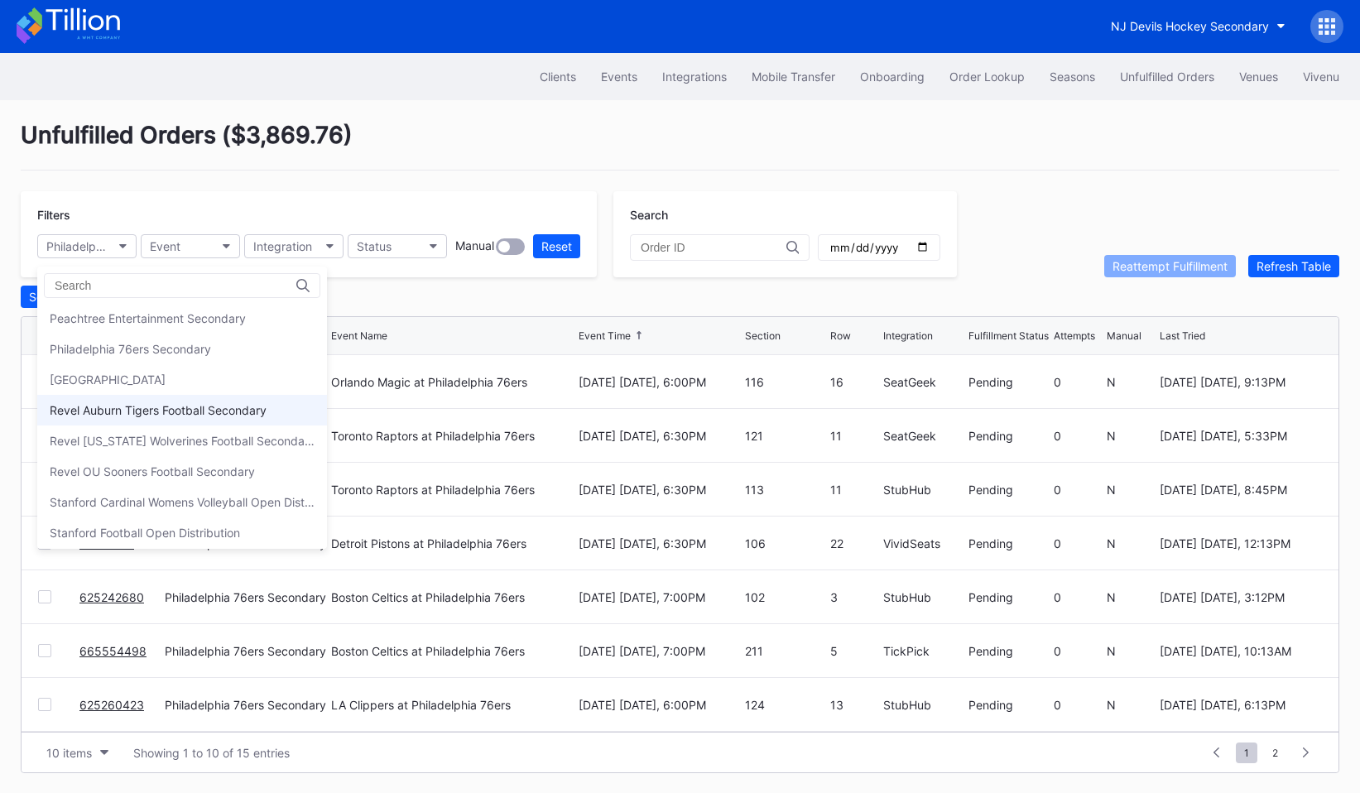
click at [127, 405] on div "Revel Auburn Tigers Football Secondary" at bounding box center [158, 410] width 217 height 14
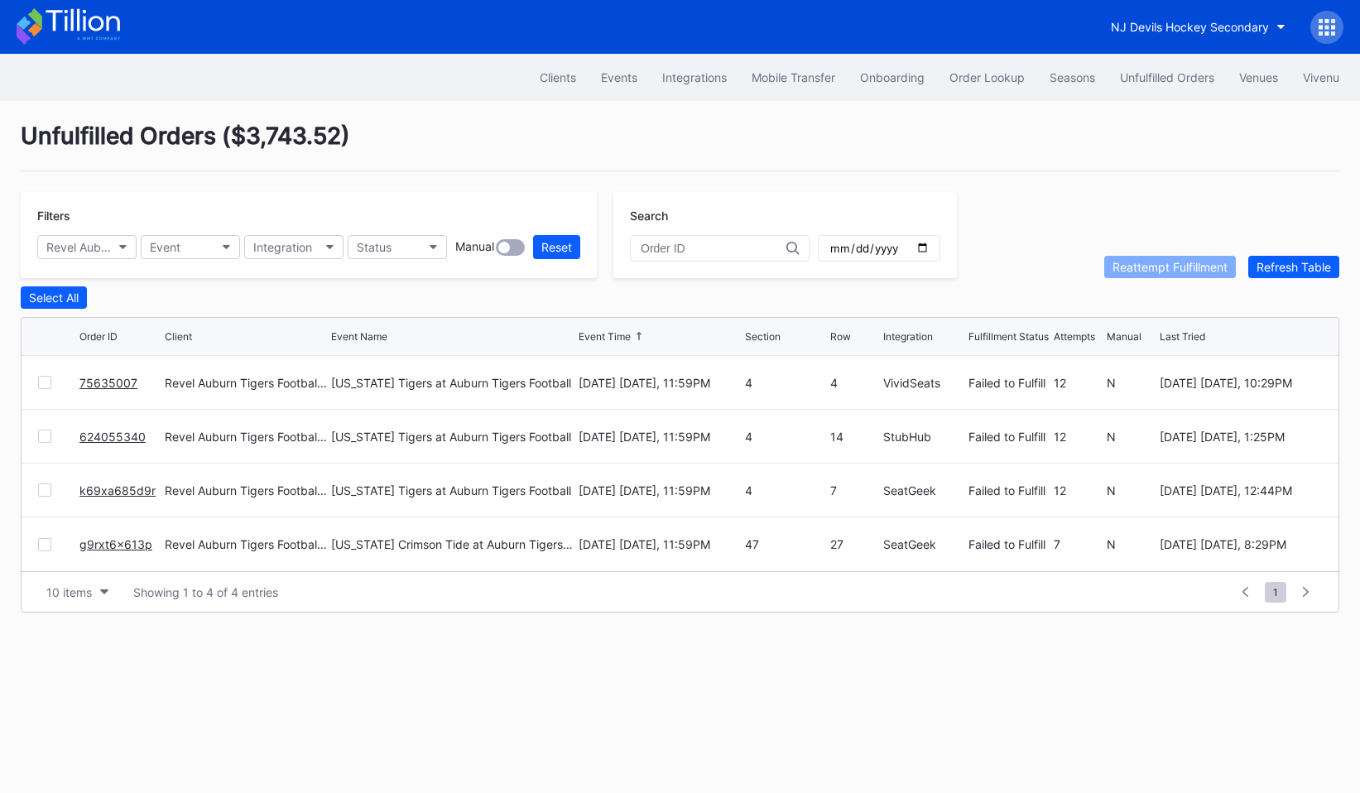
scroll to position [0, 0]
click at [102, 247] on div "Revel Auburn Tigers Football Secondary" at bounding box center [78, 247] width 65 height 14
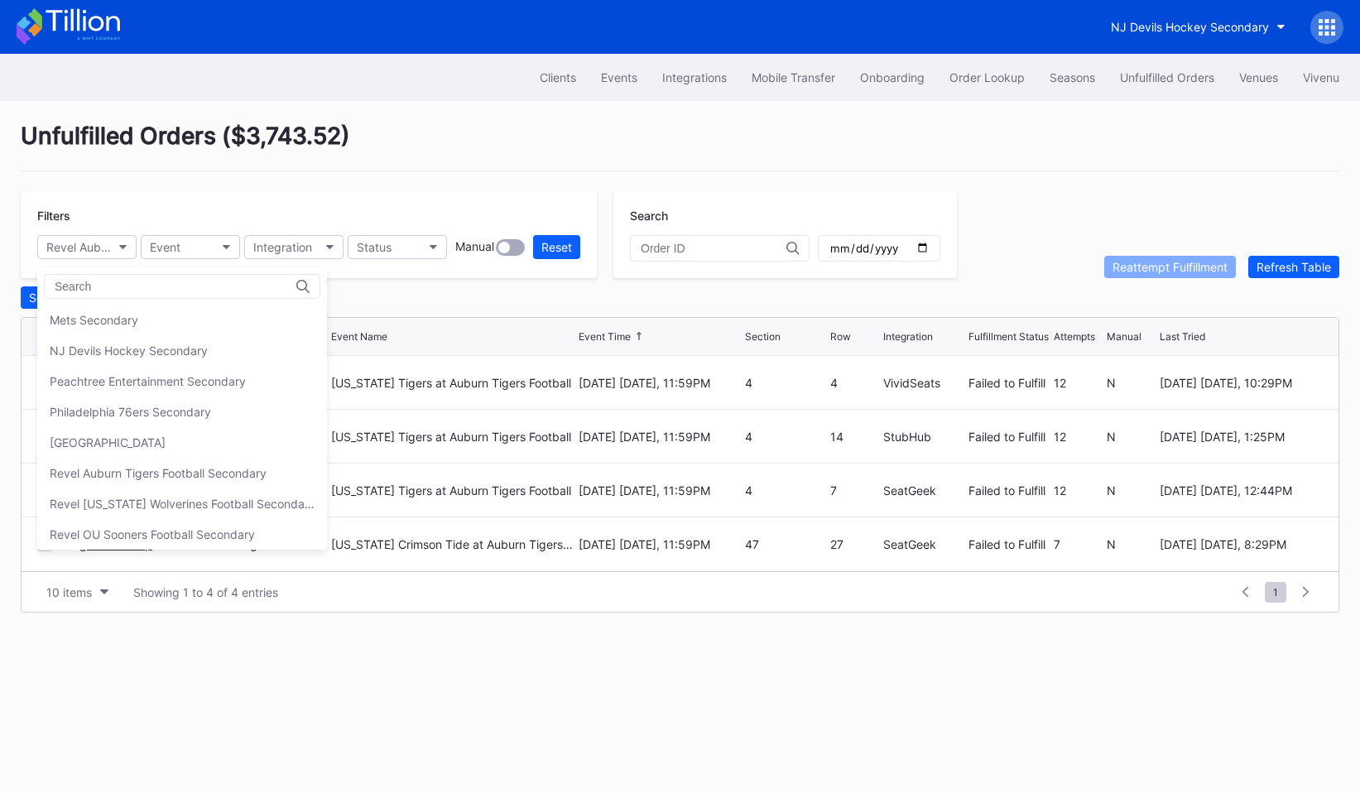
scroll to position [282, 0]
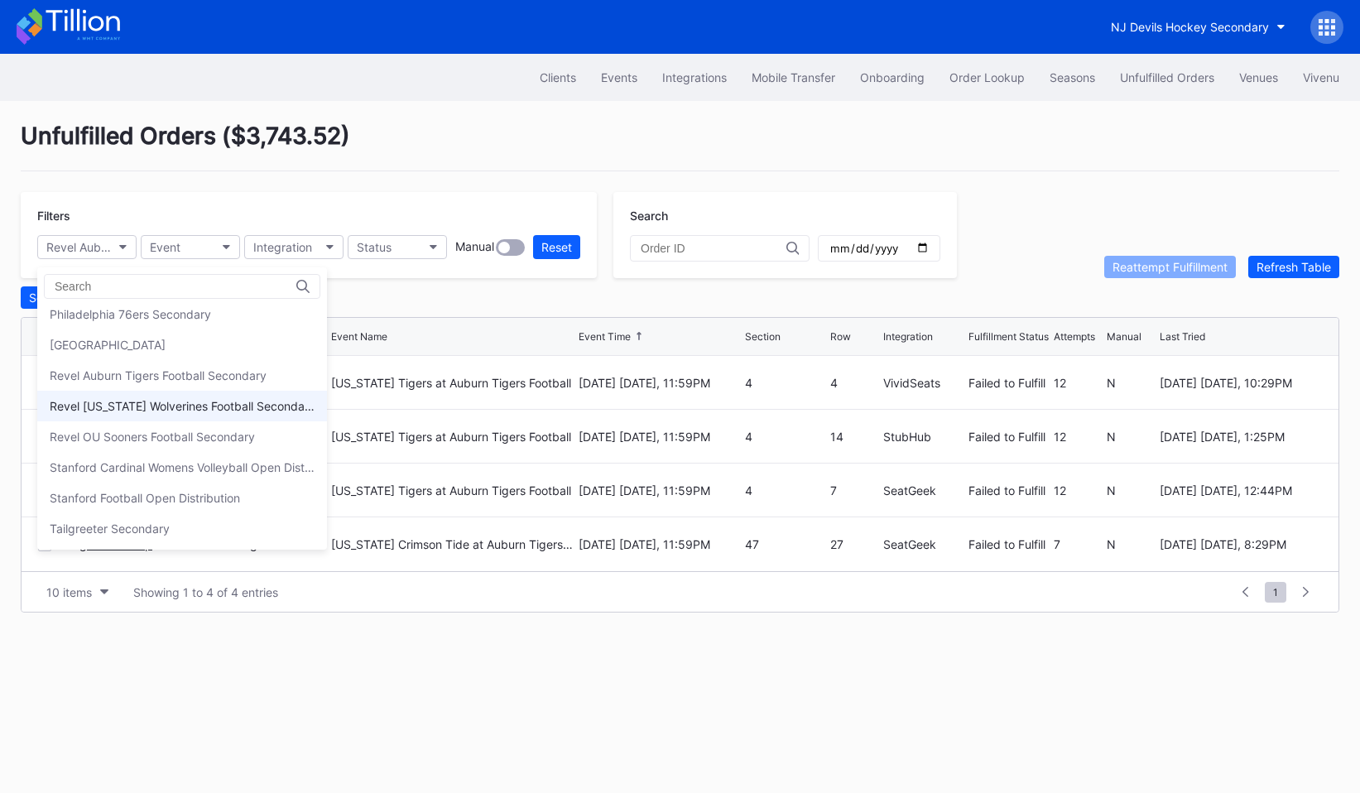
click at [118, 406] on div "Revel [US_STATE] Wolverines Football Secondary" at bounding box center [182, 406] width 265 height 14
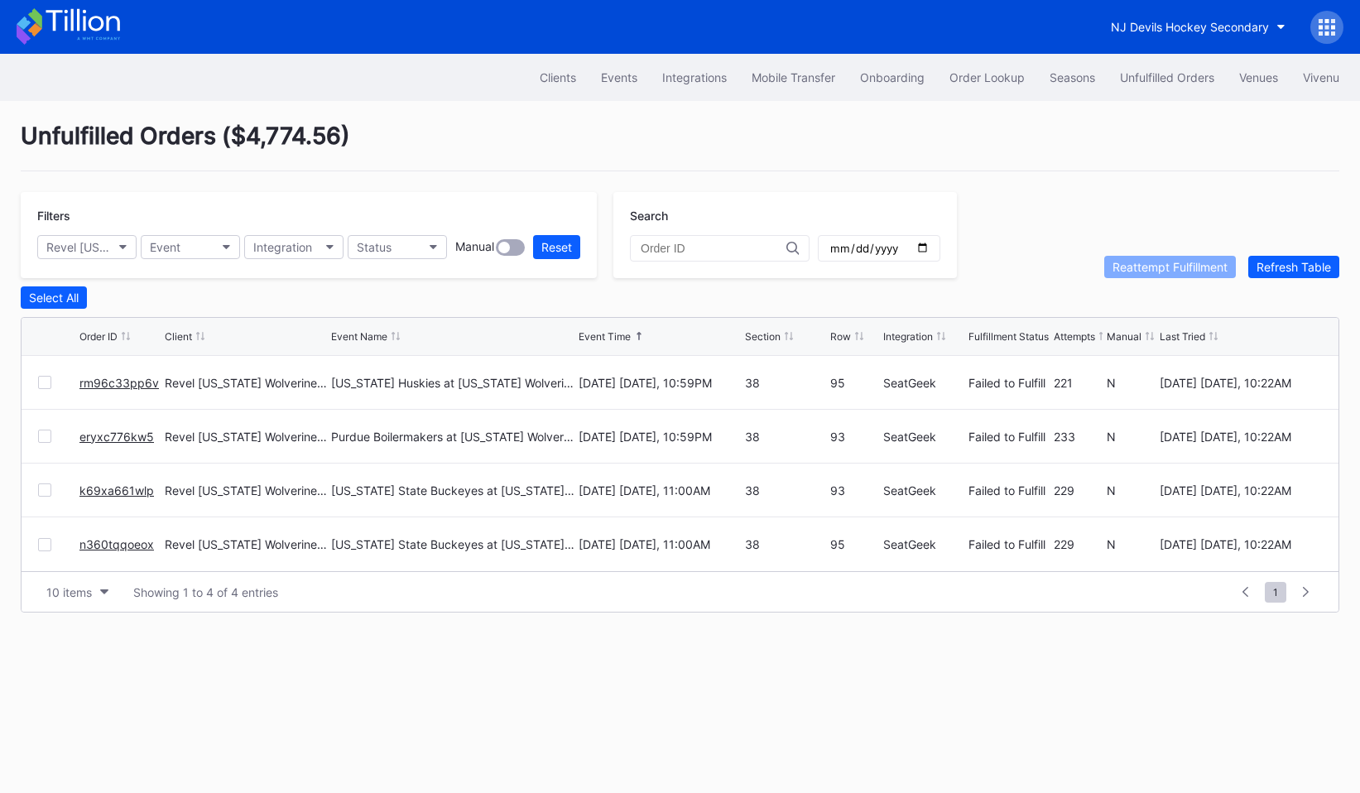
click at [97, 262] on div "Filters Revel [US_STATE] Wolverines Football Secondary Event Integration Status…" at bounding box center [309, 235] width 576 height 86
click at [97, 253] on div "Revel [US_STATE] Wolverines Football Secondary" at bounding box center [78, 247] width 65 height 14
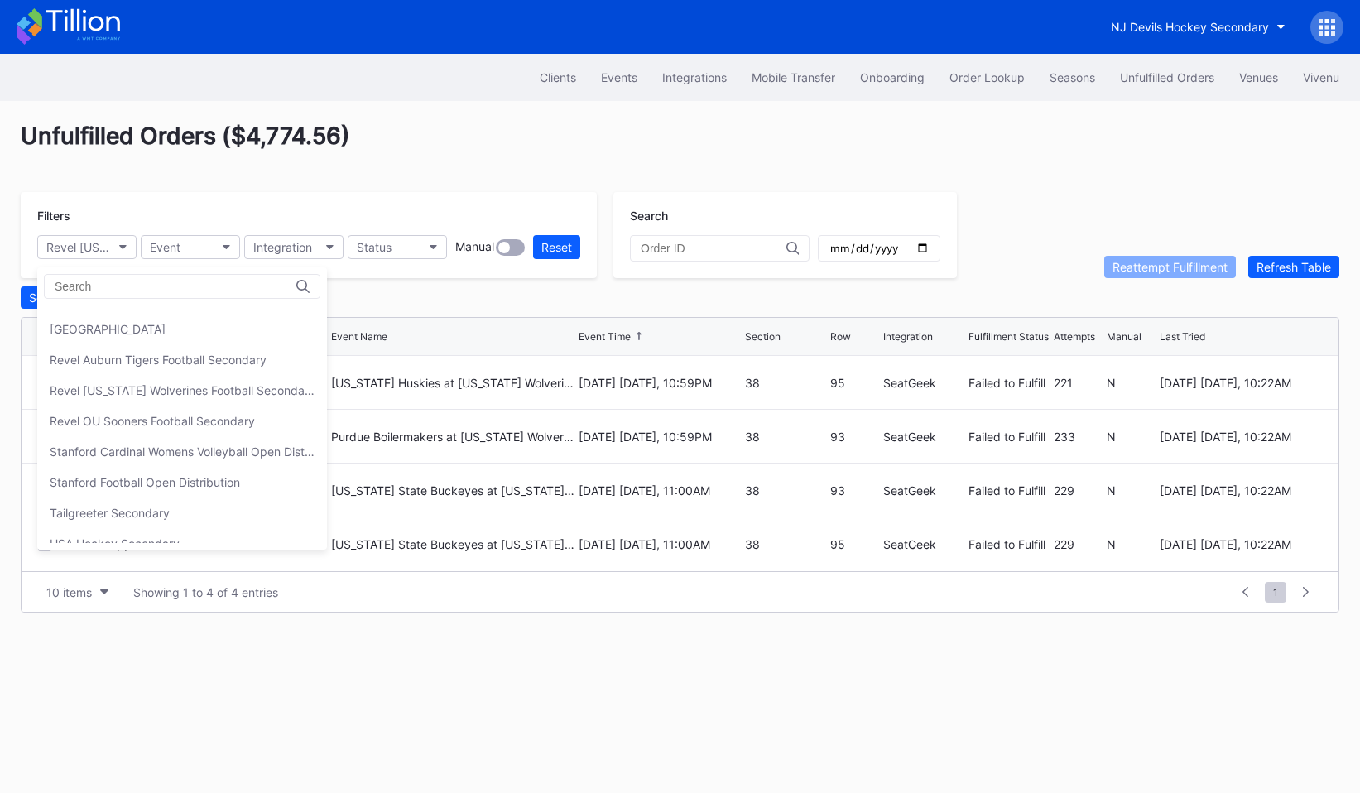
scroll to position [317, 0]
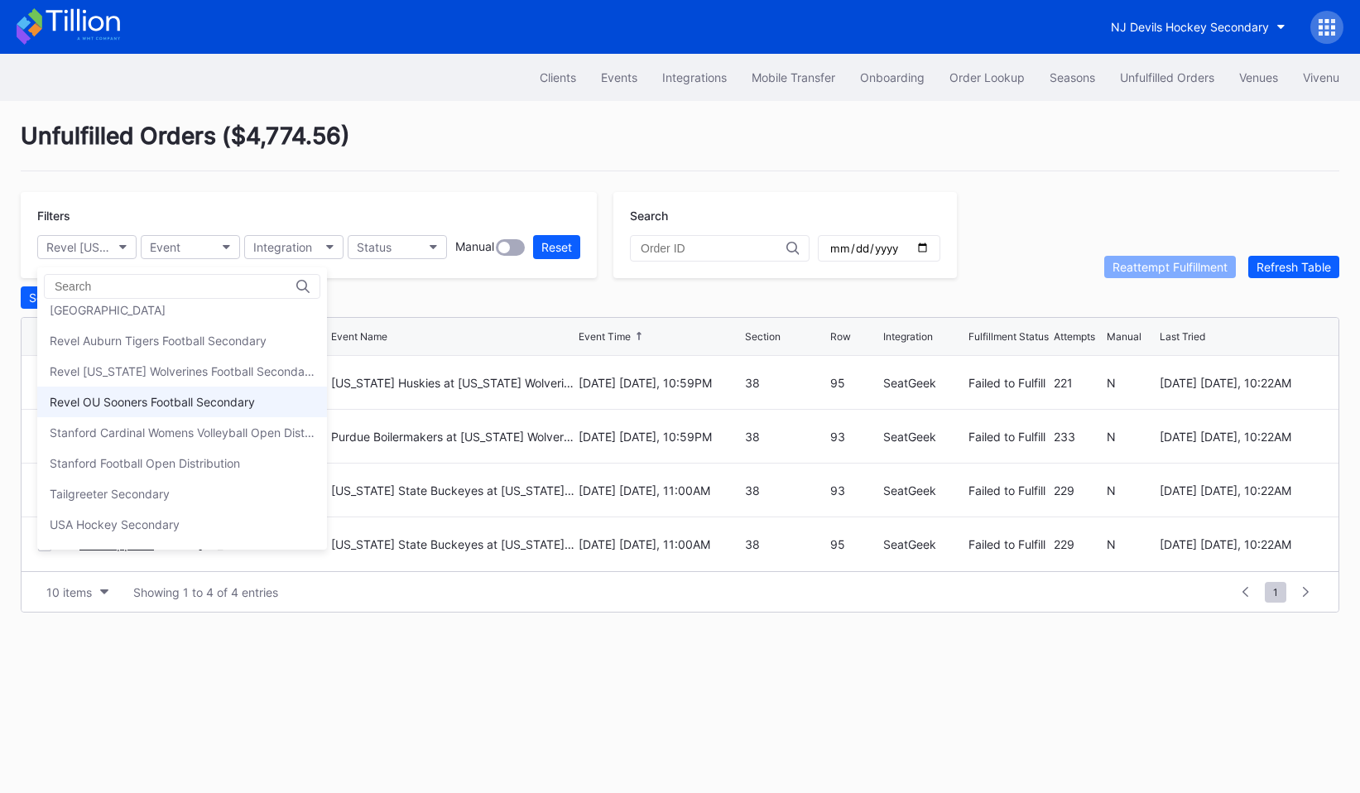
click at [103, 405] on div "Revel OU Sooners Football Secondary" at bounding box center [152, 402] width 205 height 14
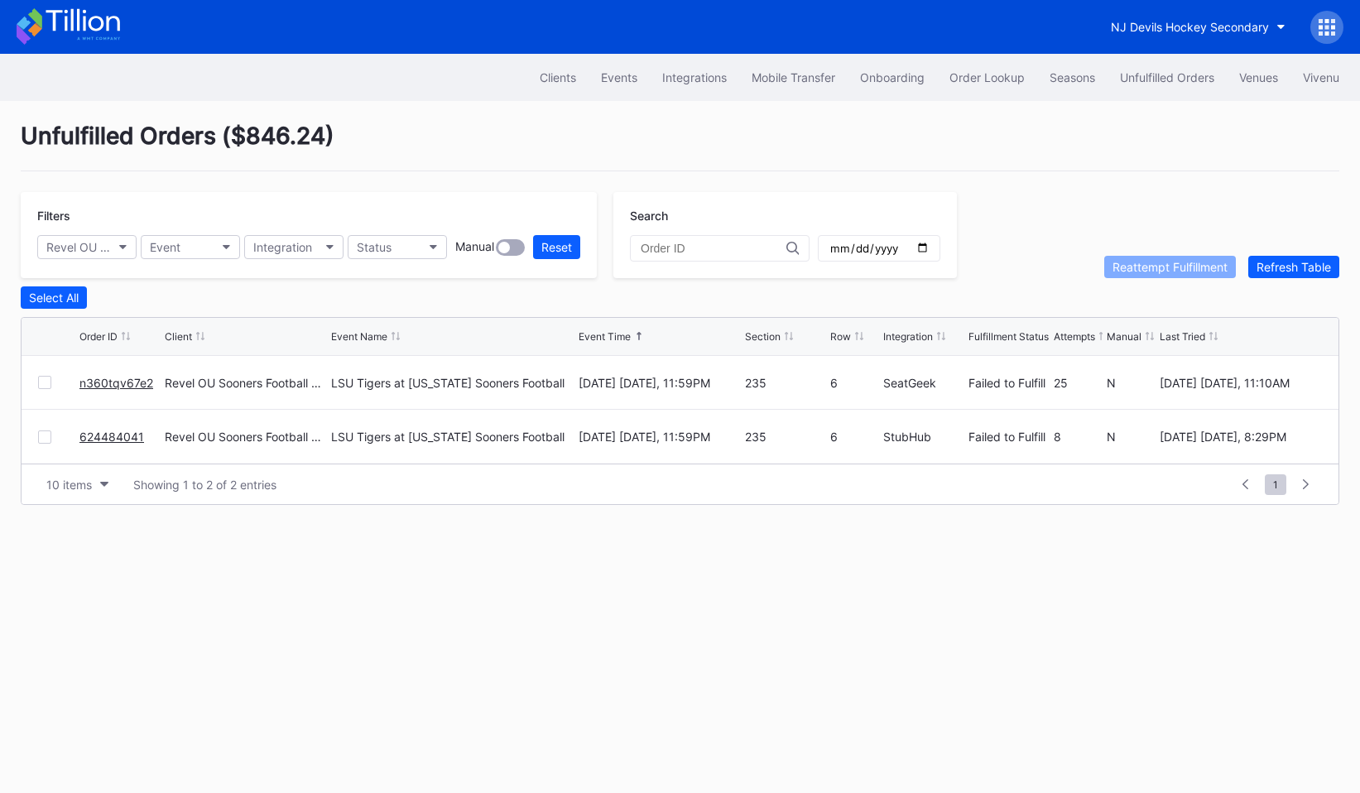
click at [100, 233] on div "Filters Revel OU Sooners Football Secondary Event Integration Status Manual Res…" at bounding box center [309, 235] width 576 height 86
click at [100, 245] on div "Revel OU Sooners Football Secondary" at bounding box center [78, 247] width 65 height 14
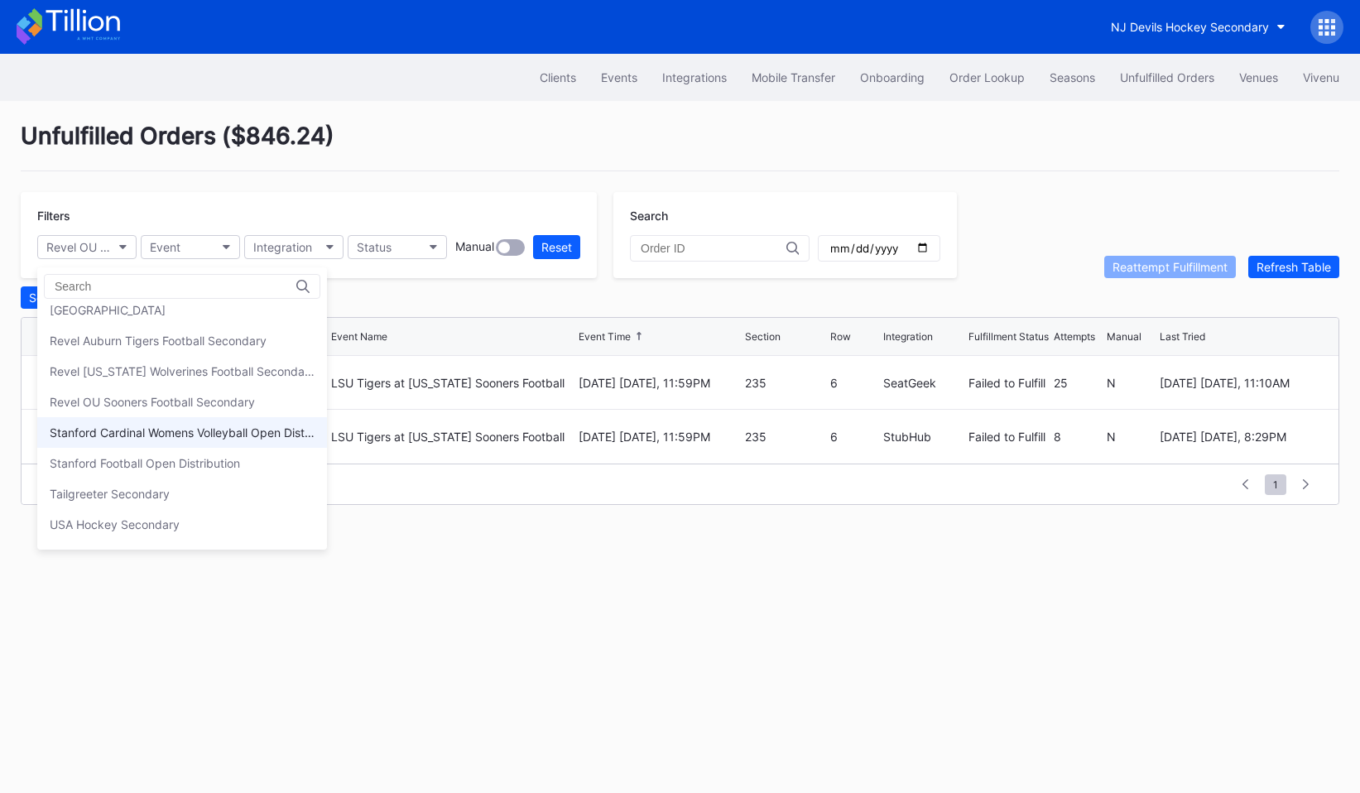
click at [116, 437] on div "Stanford Cardinal Womens Volleyball Open Distribution" at bounding box center [182, 432] width 265 height 14
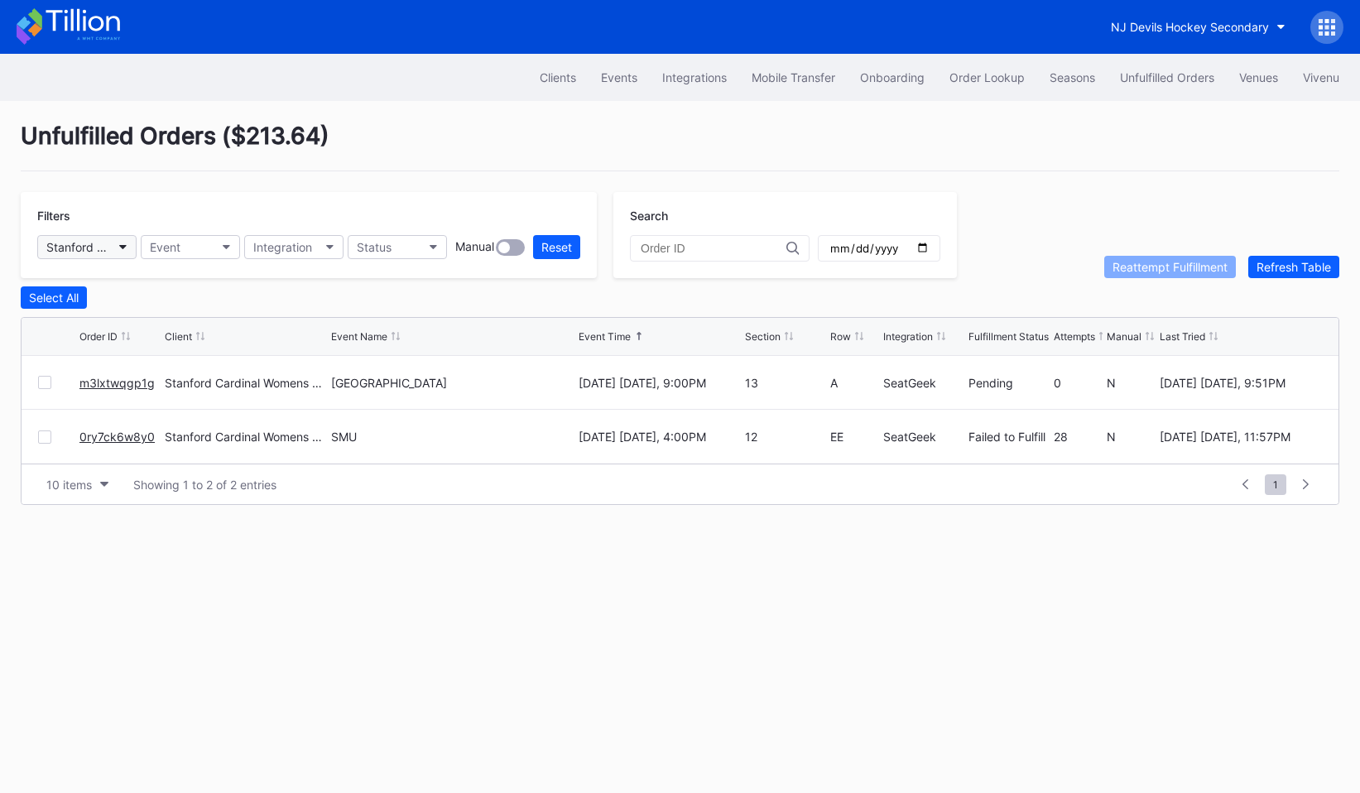
click at [103, 247] on div "Stanford Cardinal Womens Volleyball Open Distribution" at bounding box center [78, 247] width 65 height 14
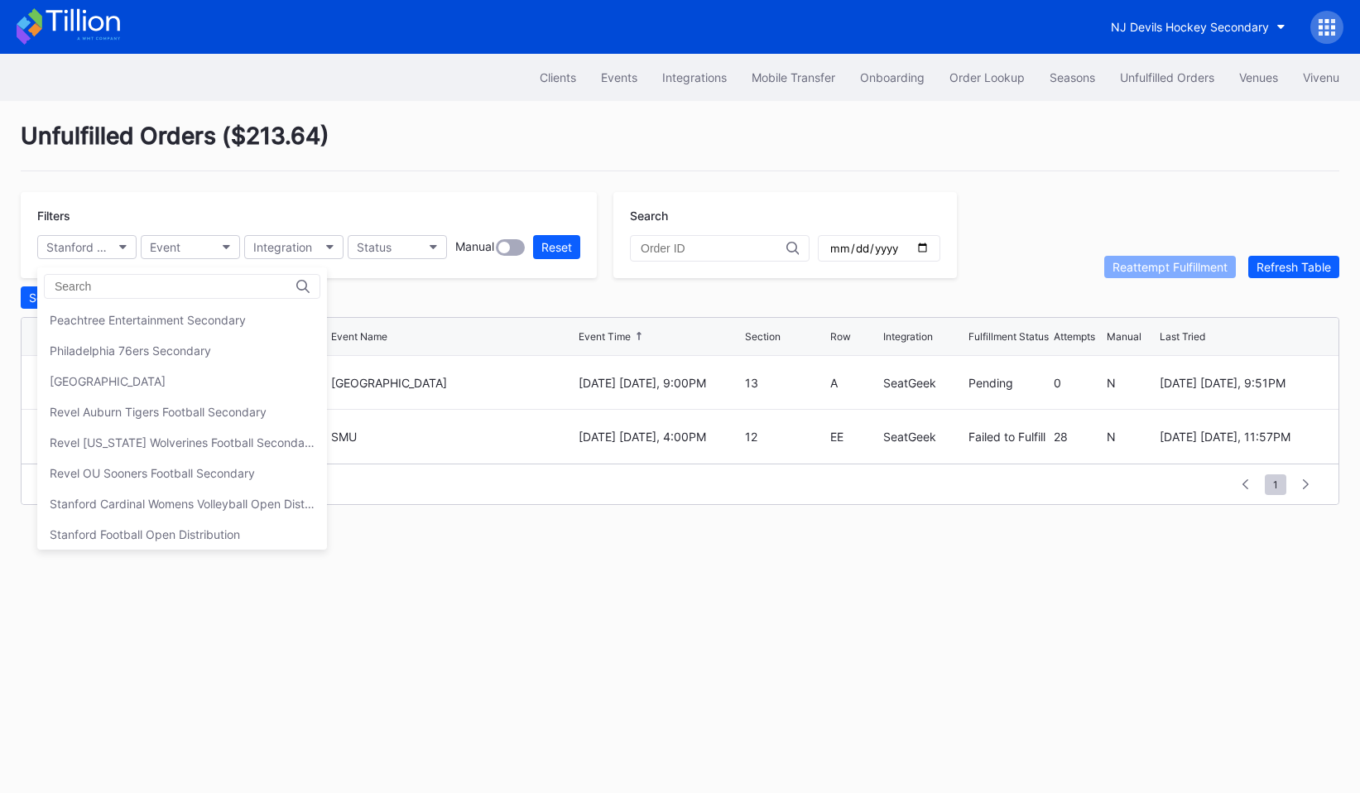
scroll to position [307, 0]
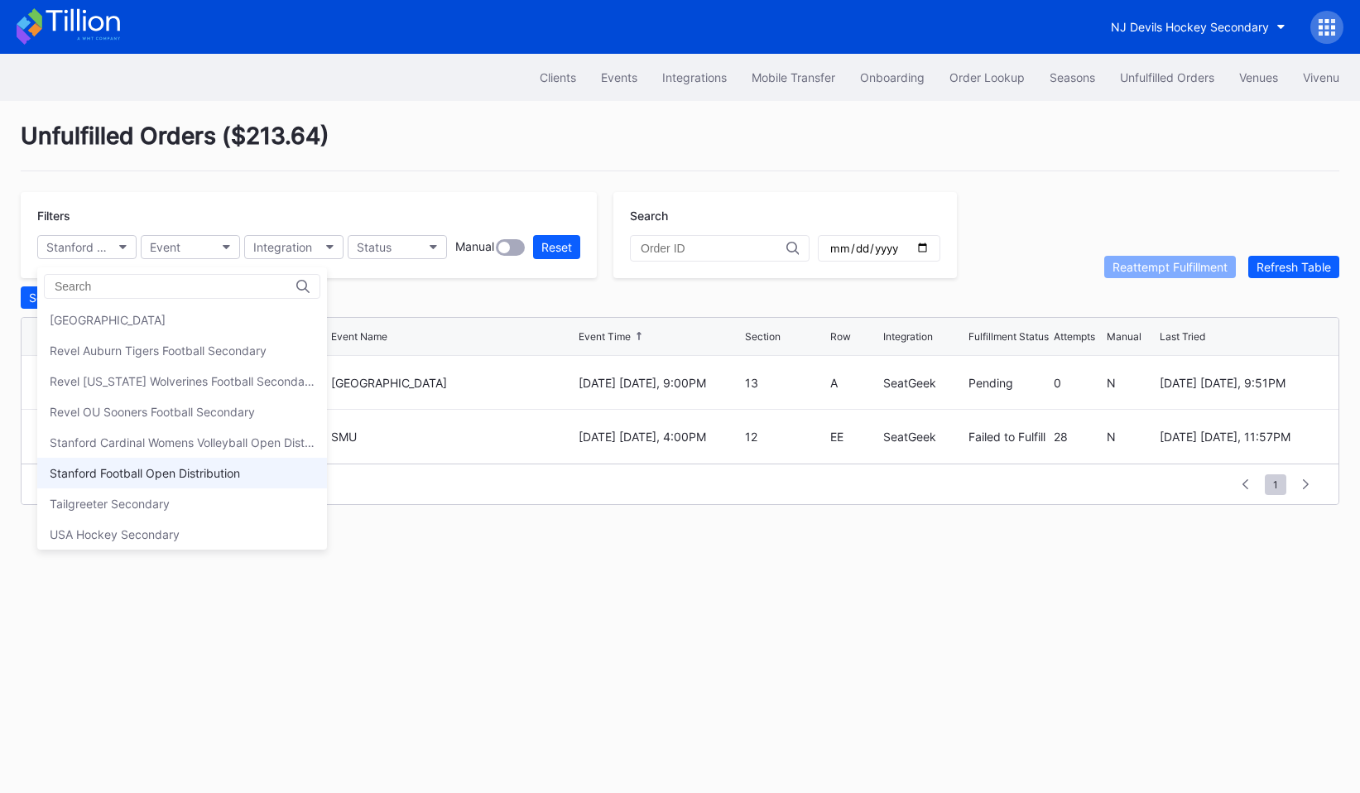
click at [139, 469] on div "Stanford Football Open Distribution" at bounding box center [145, 473] width 190 height 14
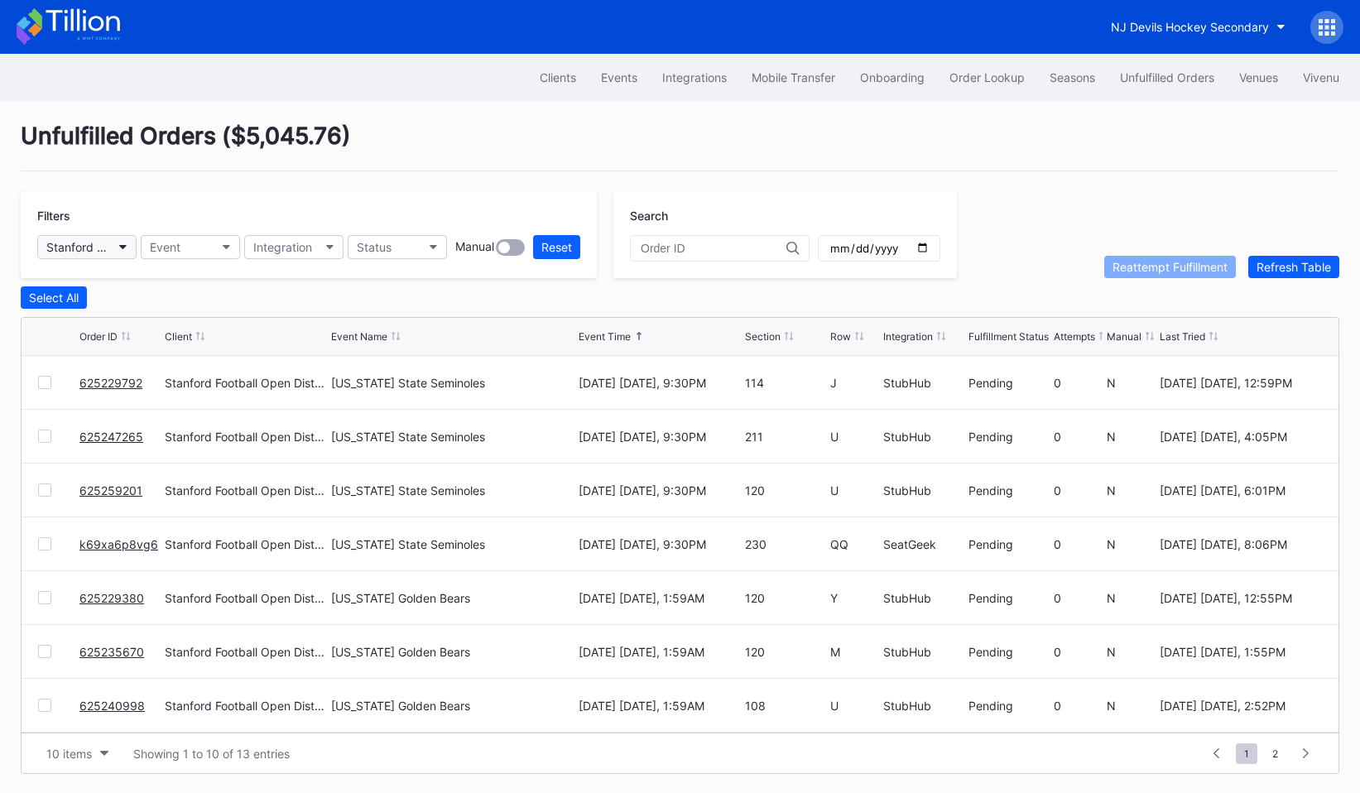
click at [90, 239] on button "Stanford Football Open Distribution" at bounding box center [86, 247] width 99 height 24
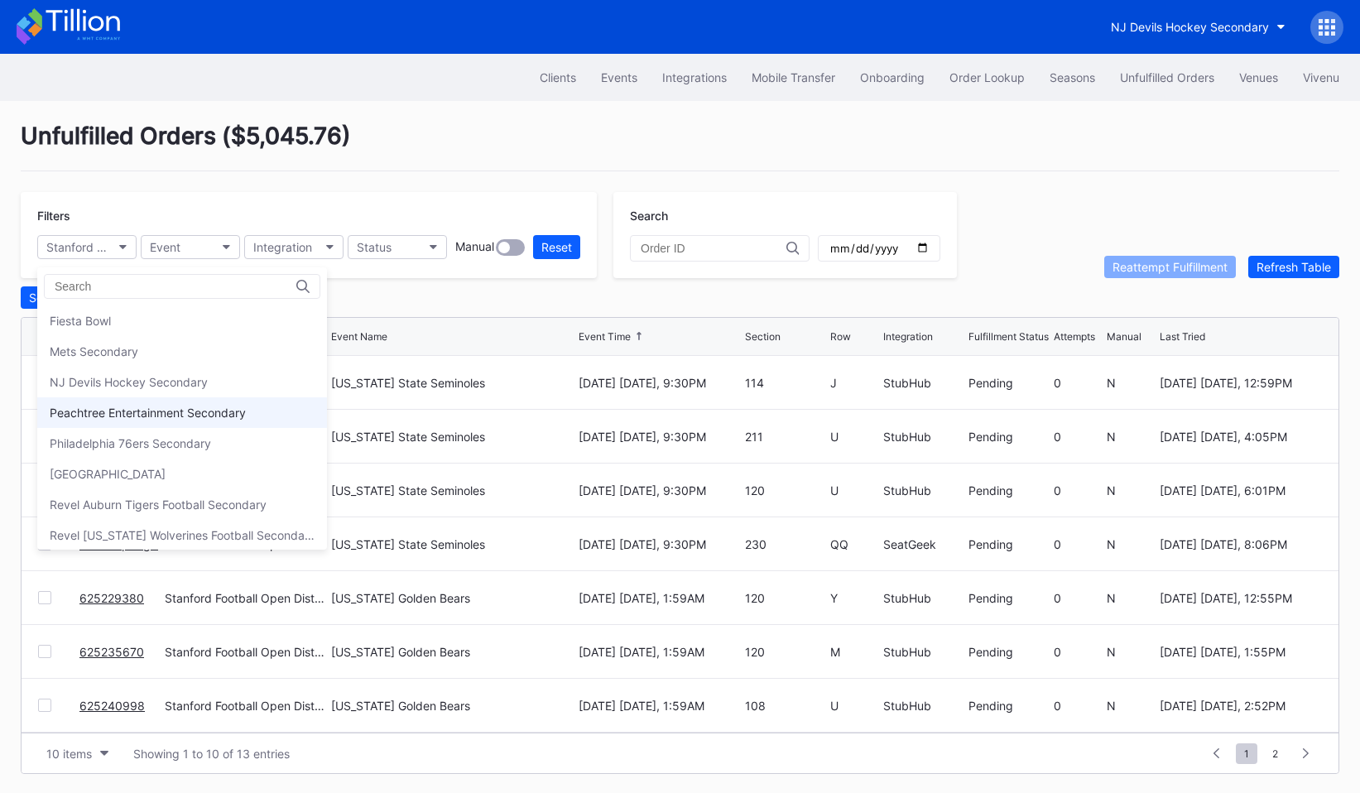
scroll to position [374, 0]
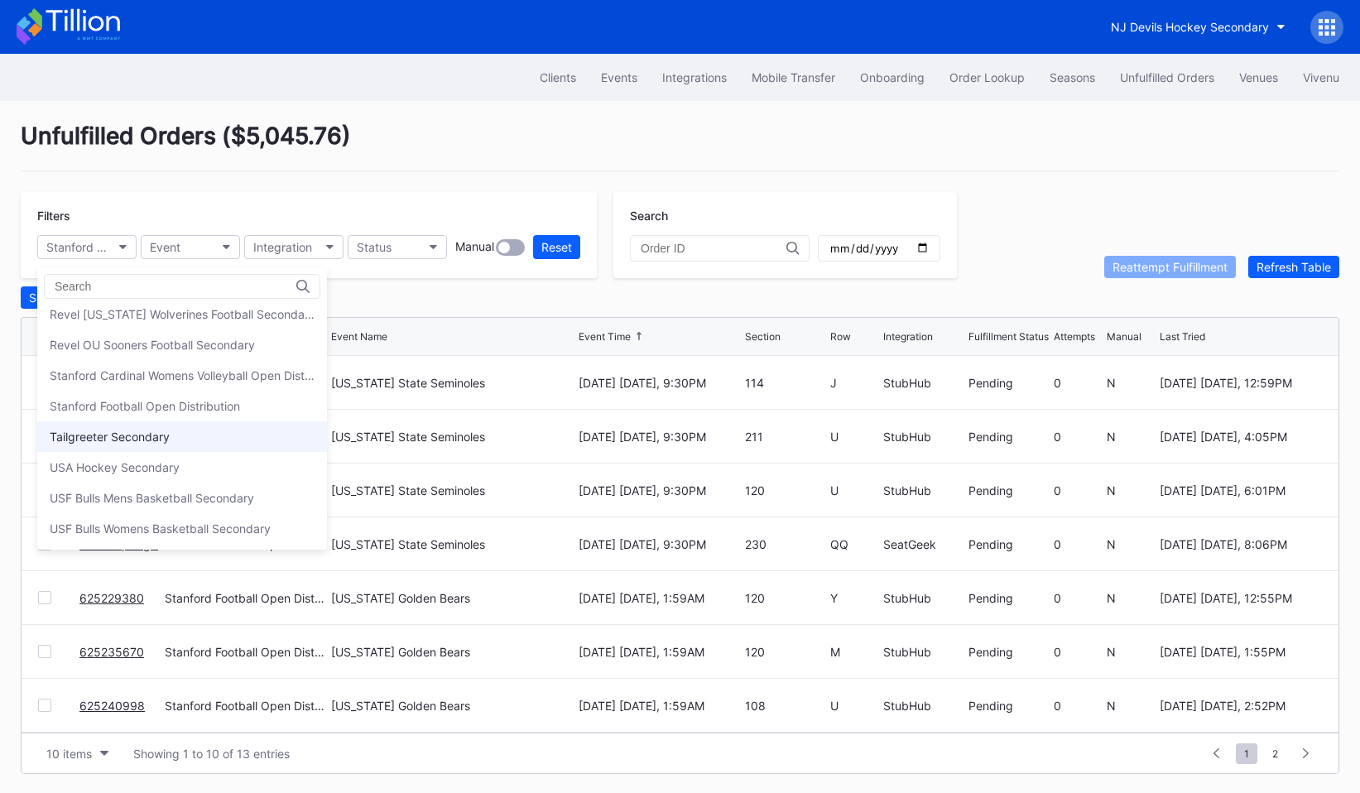
click at [156, 447] on div "Tailgreeter Secondary" at bounding box center [182, 436] width 290 height 31
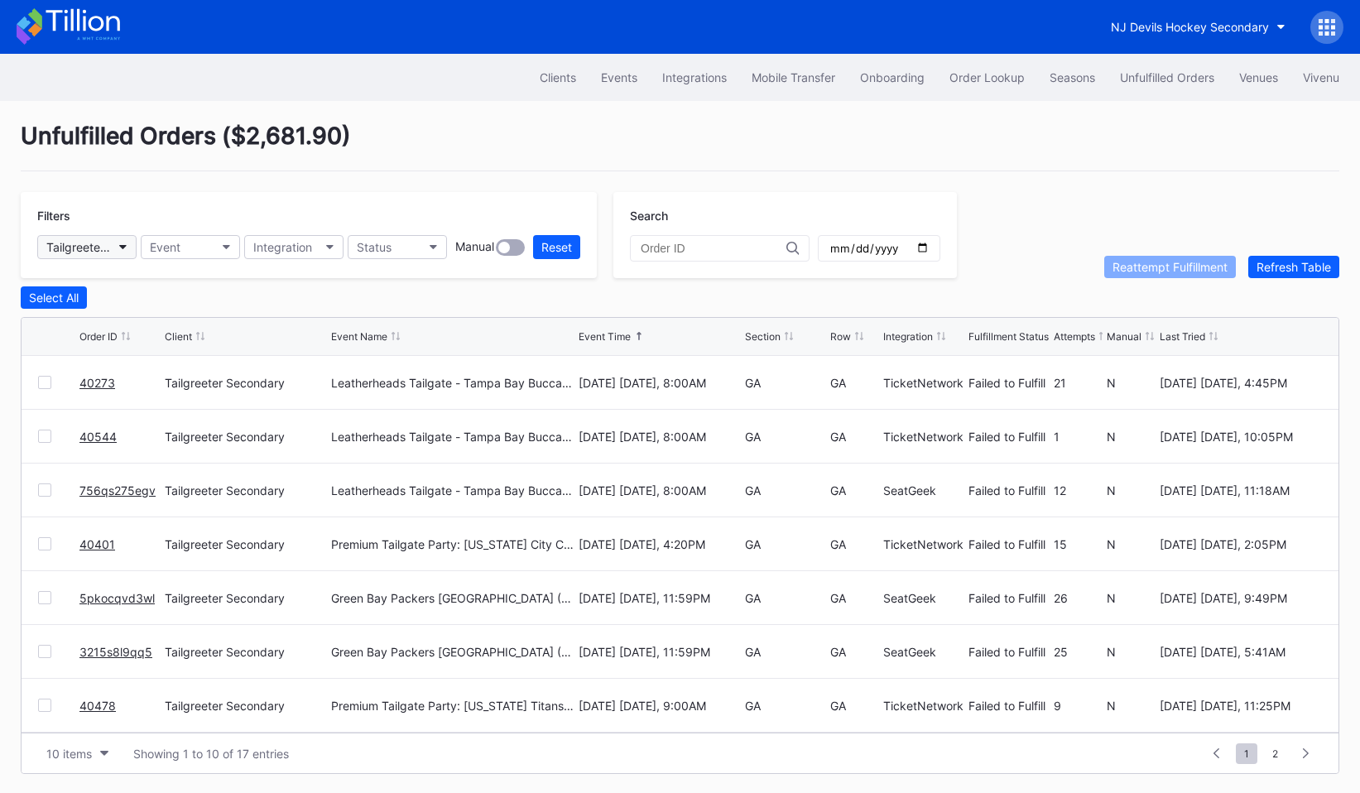
click at [95, 252] on div "Tailgreeter Secondary" at bounding box center [78, 247] width 65 height 14
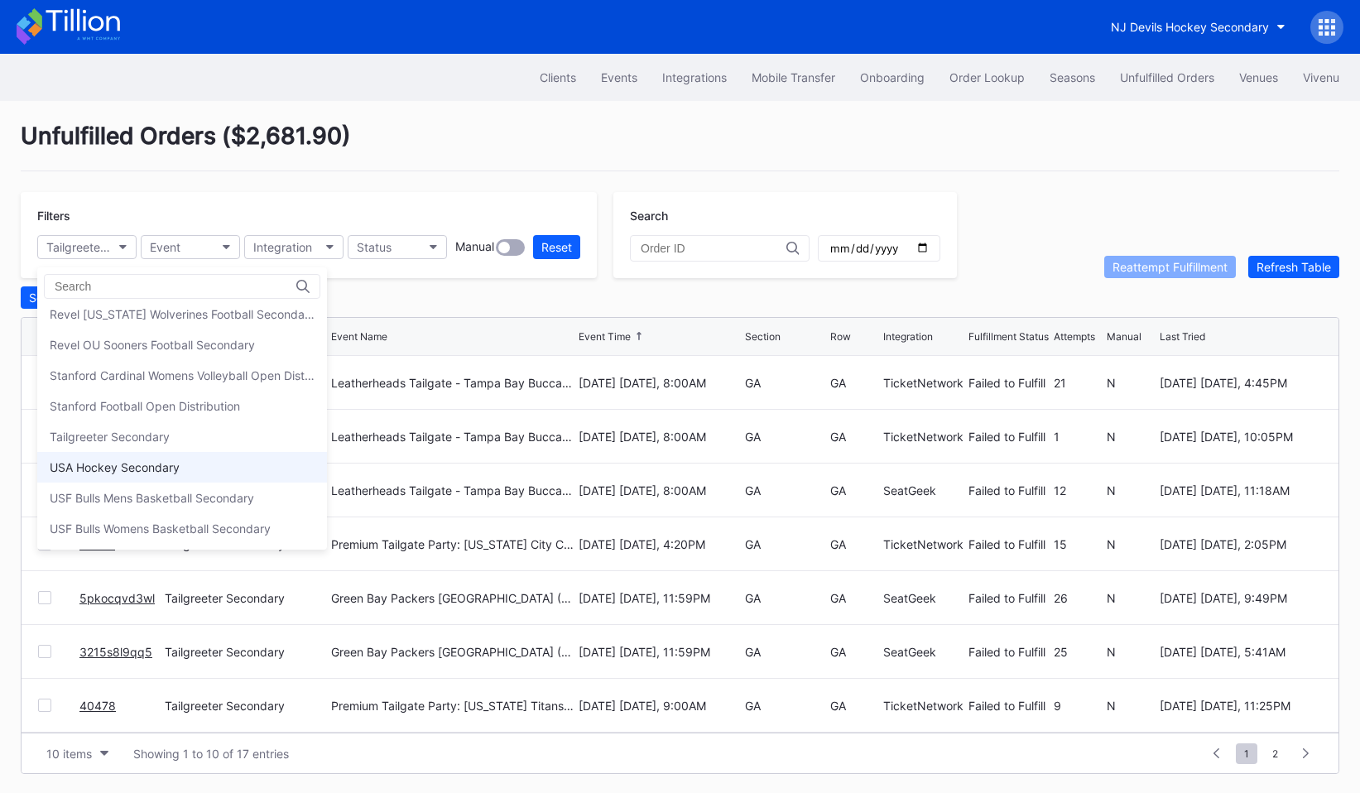
click at [99, 466] on div "USA Hockey Secondary" at bounding box center [115, 467] width 130 height 14
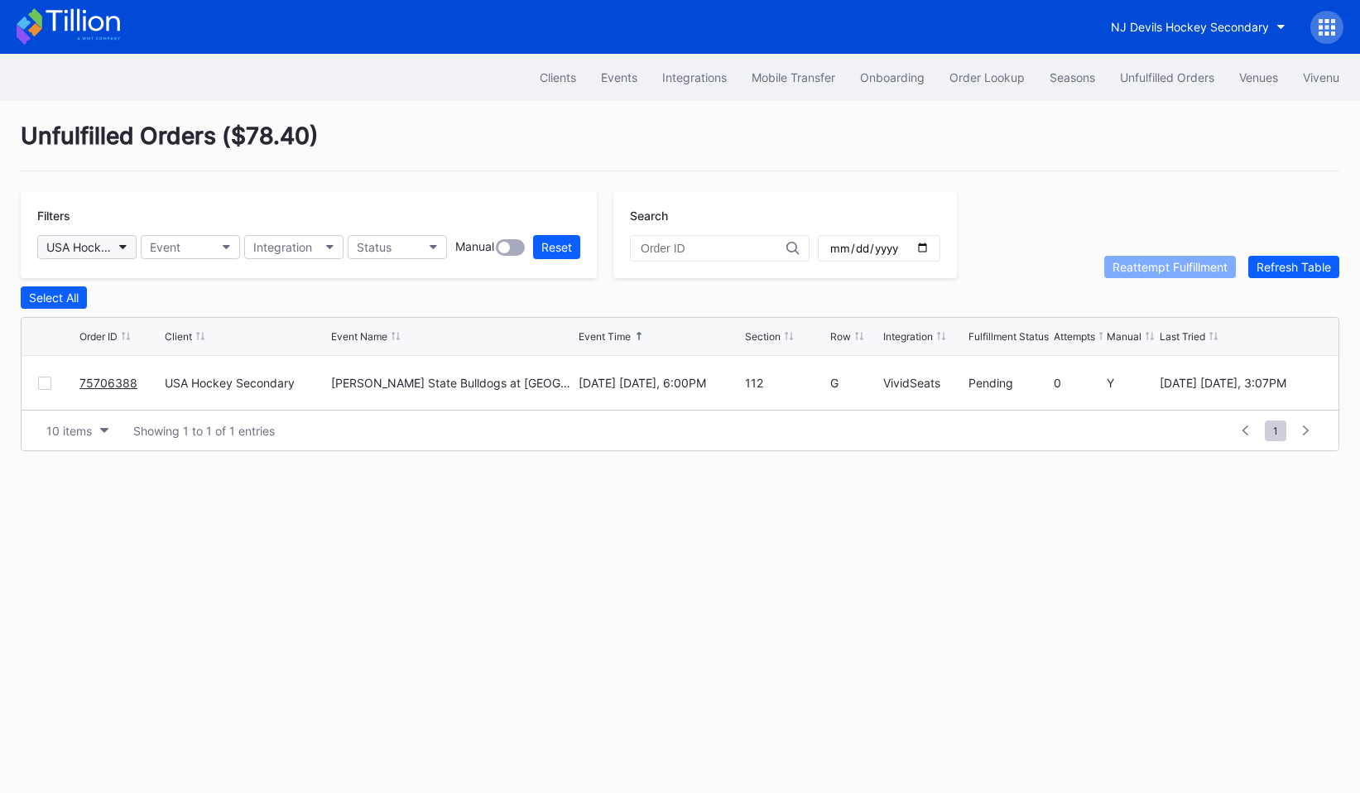
click at [100, 255] on button "USA Hockey Secondary" at bounding box center [86, 247] width 99 height 24
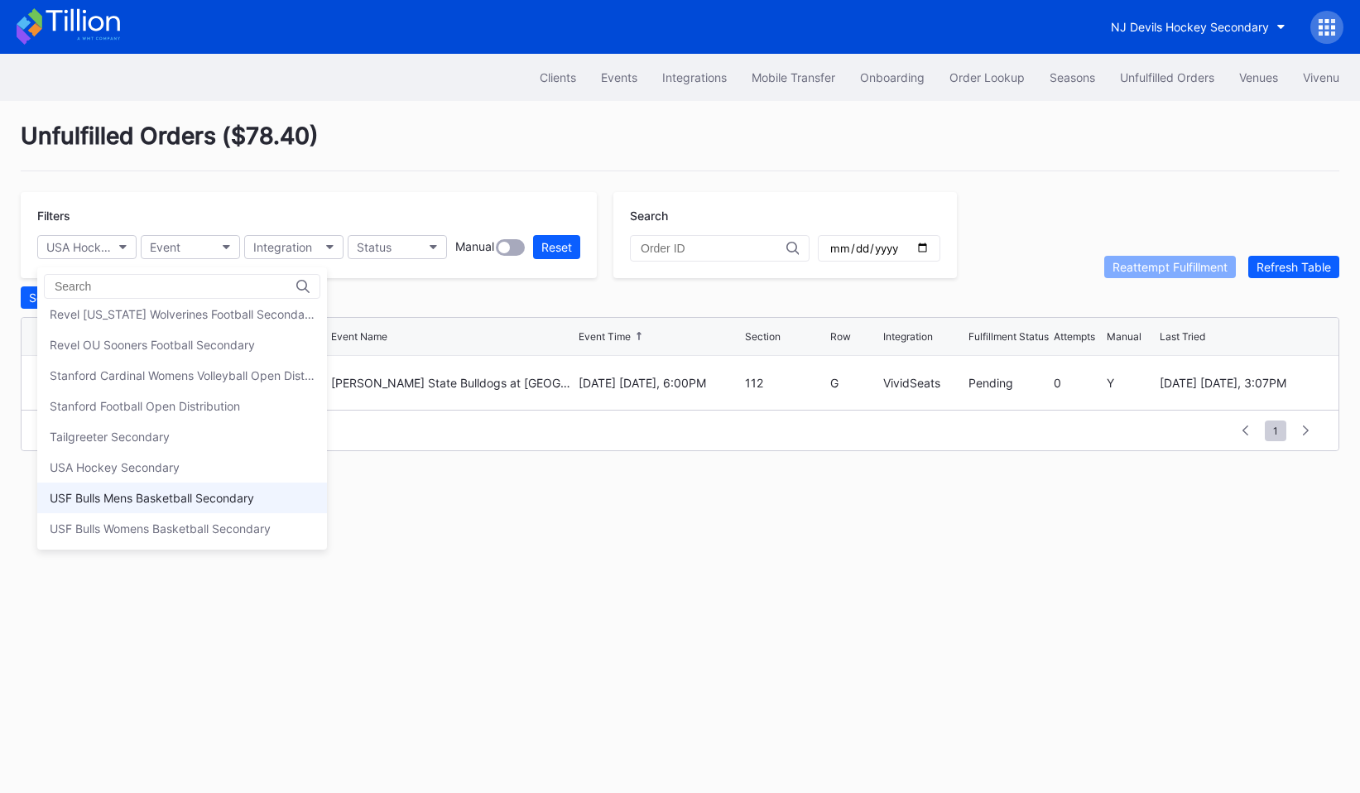
click at [149, 483] on div "USF Bulls Mens Basketball Secondary" at bounding box center [182, 497] width 290 height 31
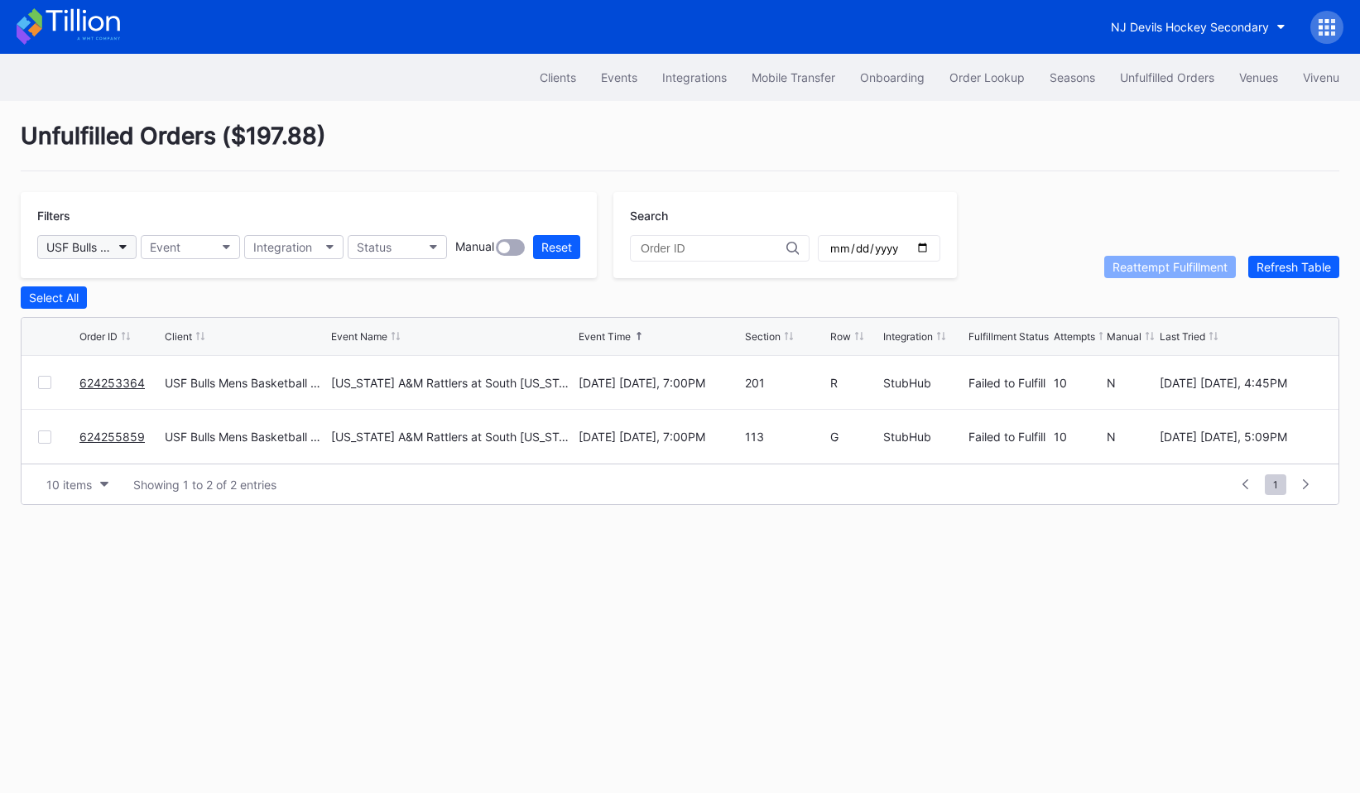
click at [96, 246] on div "USF Bulls Mens Basketball Secondary" at bounding box center [78, 247] width 65 height 14
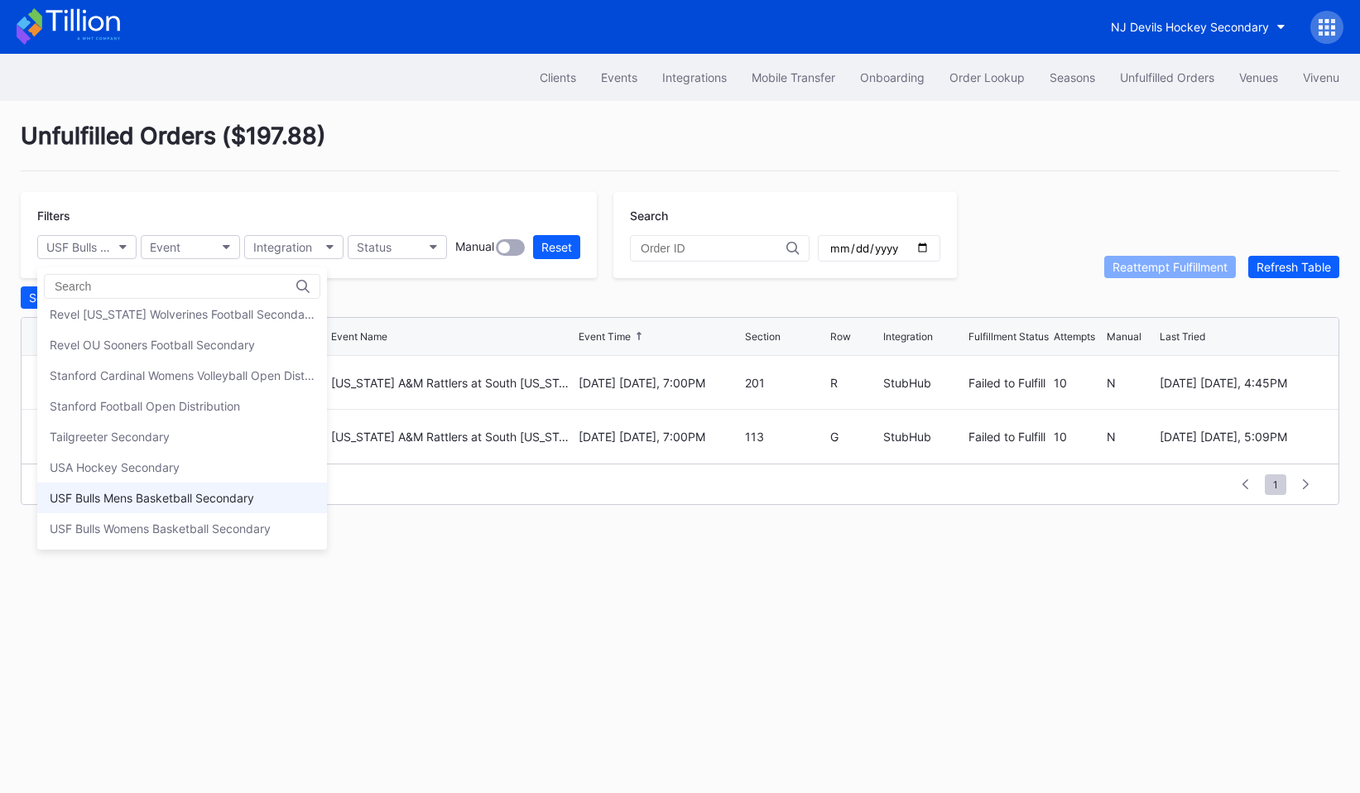
click at [138, 509] on div "USF Bulls Mens Basketball Secondary" at bounding box center [182, 497] width 290 height 31
